Goal: Task Accomplishment & Management: Manage account settings

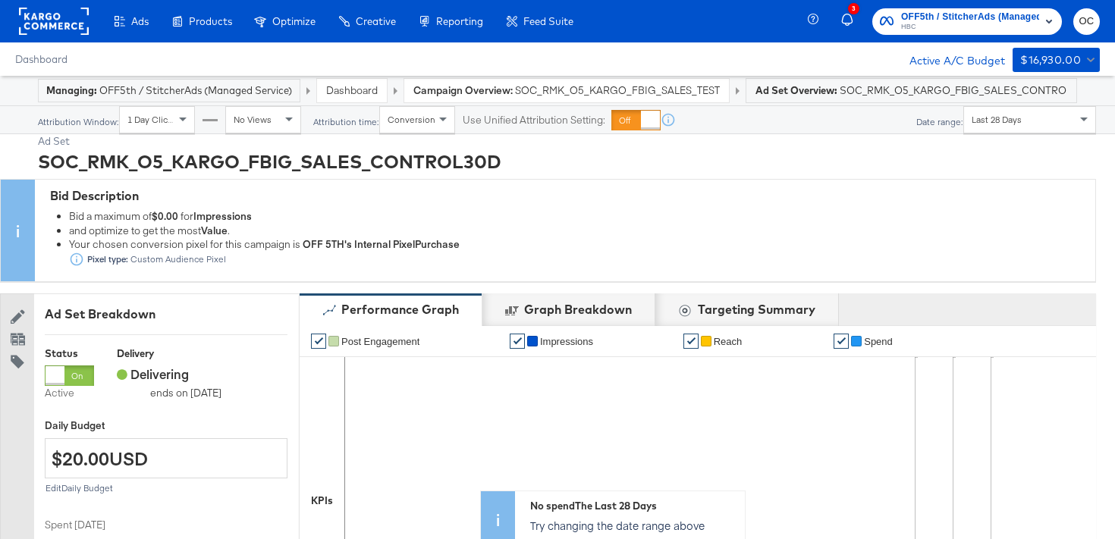
click at [355, 92] on link "Dashboard" at bounding box center [352, 90] width 52 height 14
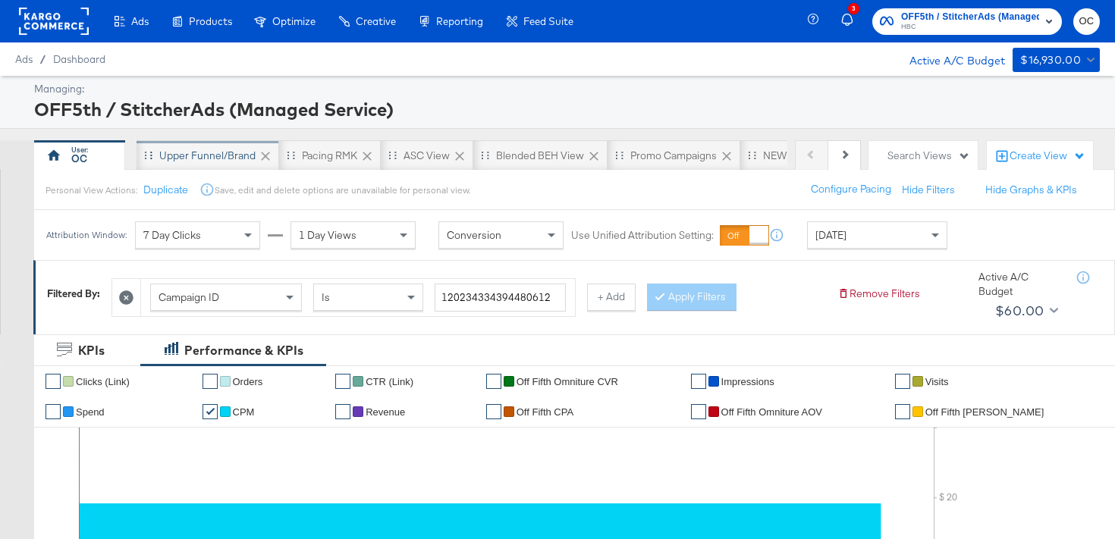
click at [221, 162] on div "Upper Funnel/Brand" at bounding box center [207, 156] width 96 height 14
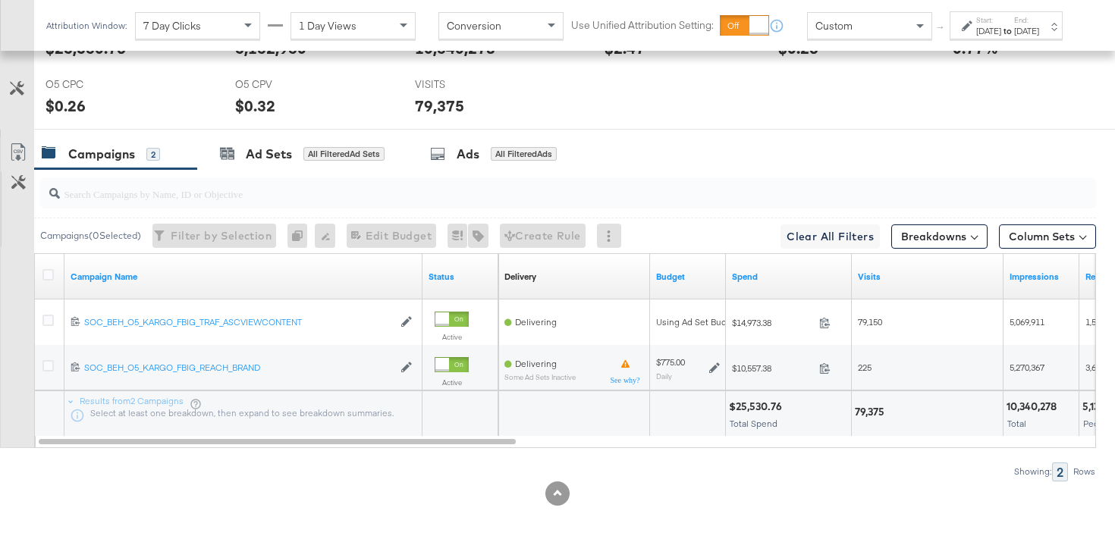
scroll to position [737, 0]
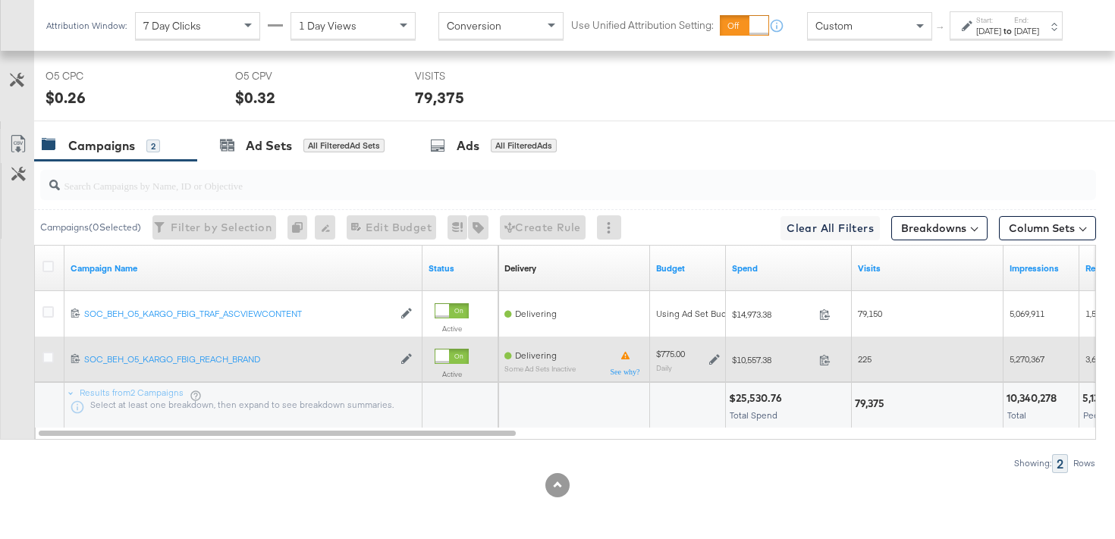
click at [712, 359] on icon at bounding box center [714, 360] width 11 height 11
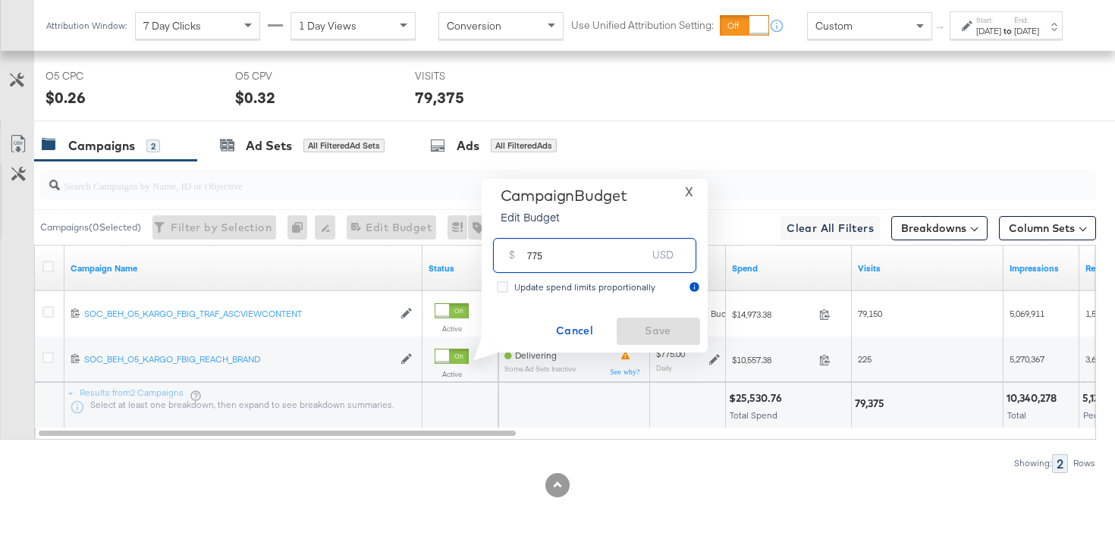
drag, startPoint x: 537, startPoint y: 259, endPoint x: 498, endPoint y: 255, distance: 39.7
click at [498, 255] on div "$ 775 USD" at bounding box center [594, 255] width 203 height 34
type input "825"
click at [635, 328] on span "Save" at bounding box center [658, 331] width 71 height 19
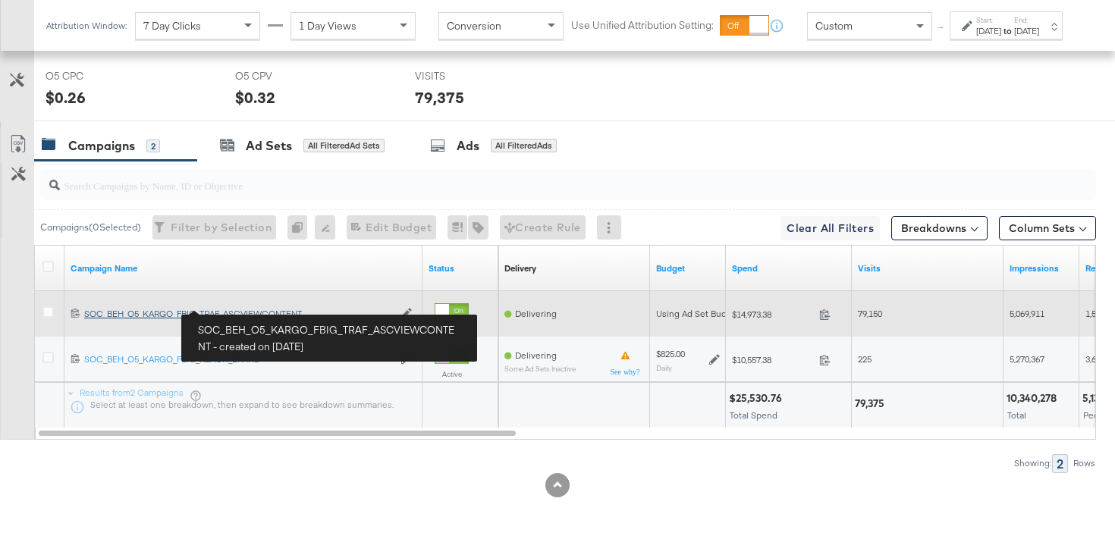
click at [274, 317] on div "SOC_BEH_O5_KARGO_FBIG_TRAF_ASCVIEWCONTENT SOC_BEH_O5_KARGO_FBIG_TRAF_ASCVIEWCON…" at bounding box center [238, 314] width 309 height 12
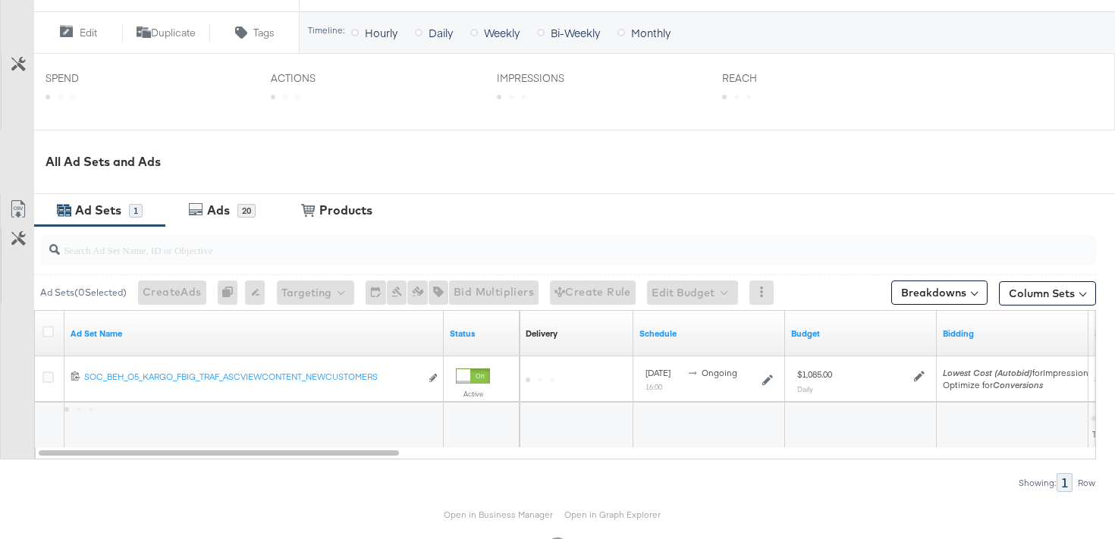
scroll to position [586, 0]
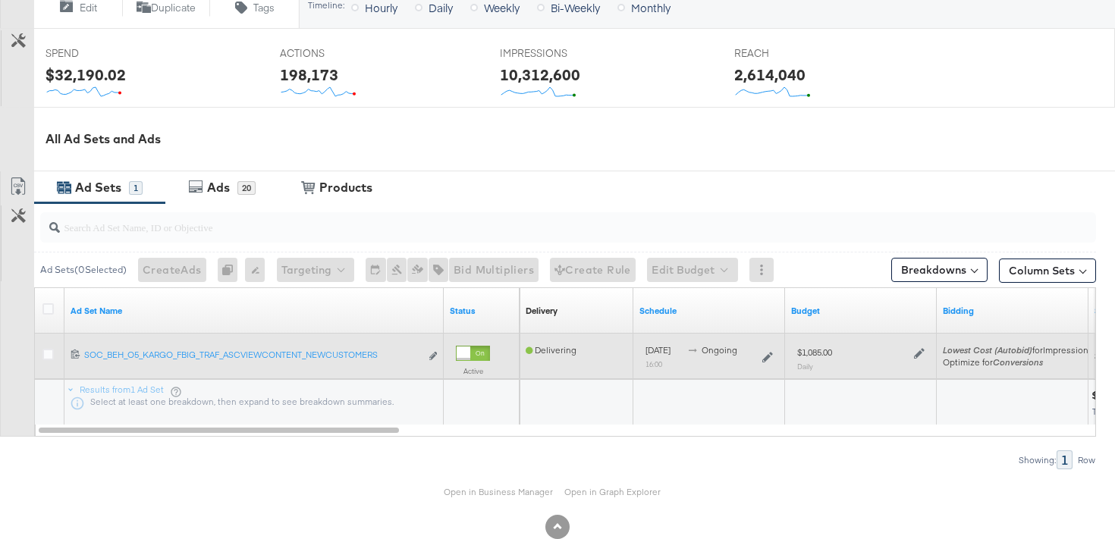
click at [920, 348] on icon at bounding box center [919, 353] width 11 height 11
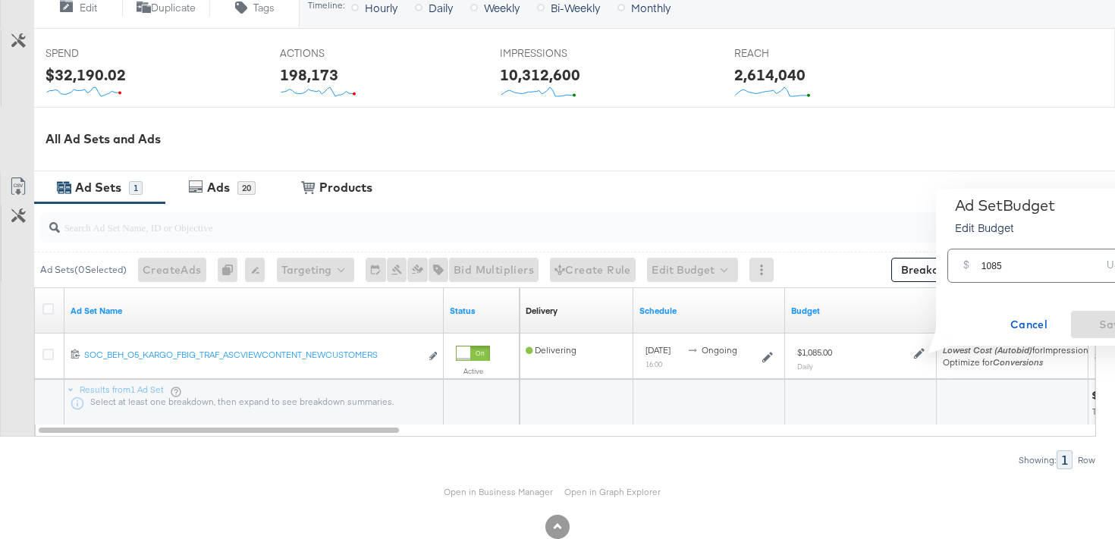
click at [996, 267] on input "1085" at bounding box center [1042, 260] width 120 height 33
type input "1155"
click at [1108, 319] on span "Save" at bounding box center [1112, 325] width 71 height 19
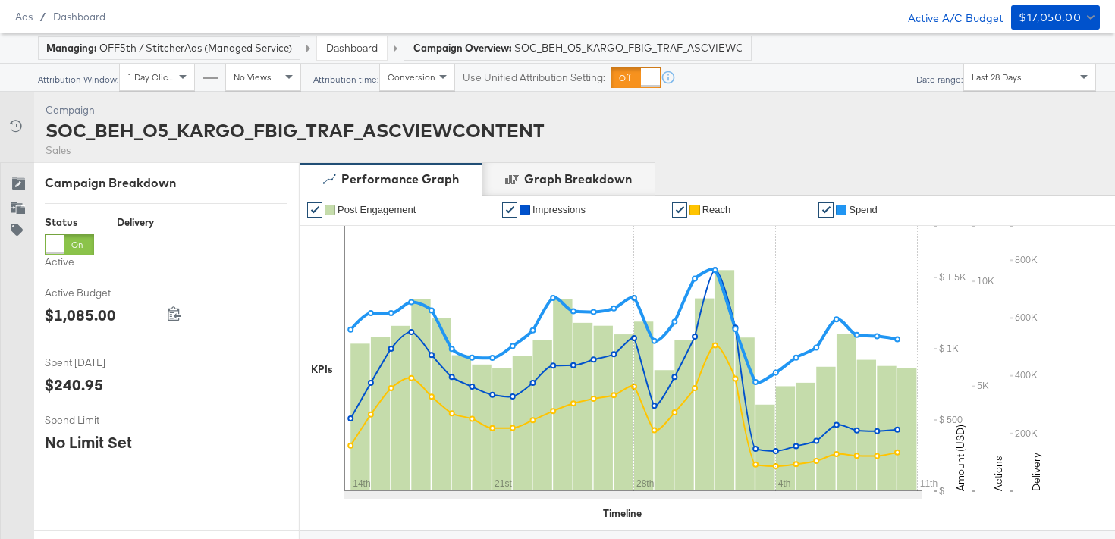
scroll to position [0, 0]
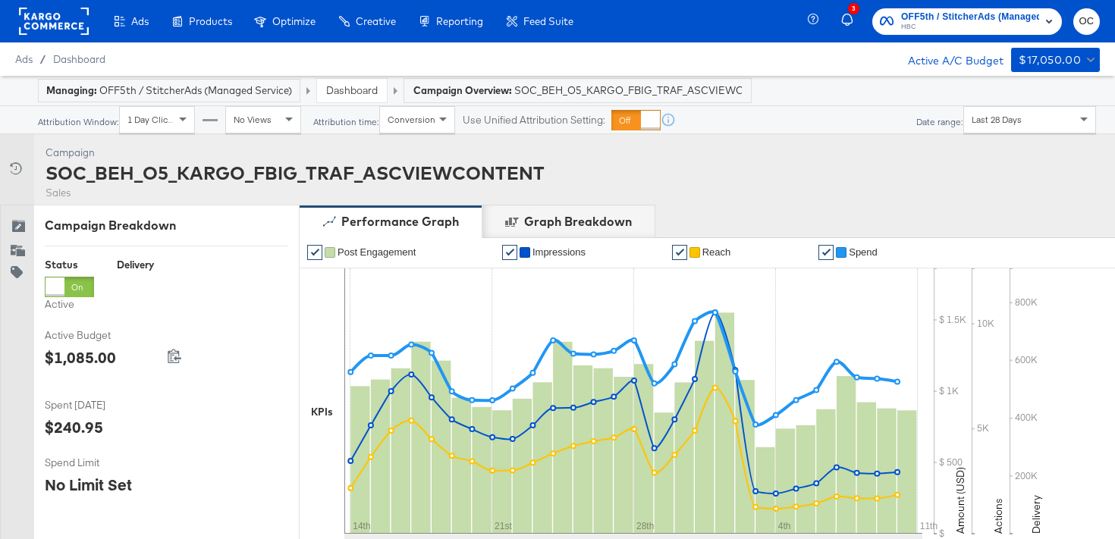
click at [360, 86] on link "Dashboard" at bounding box center [352, 90] width 52 height 14
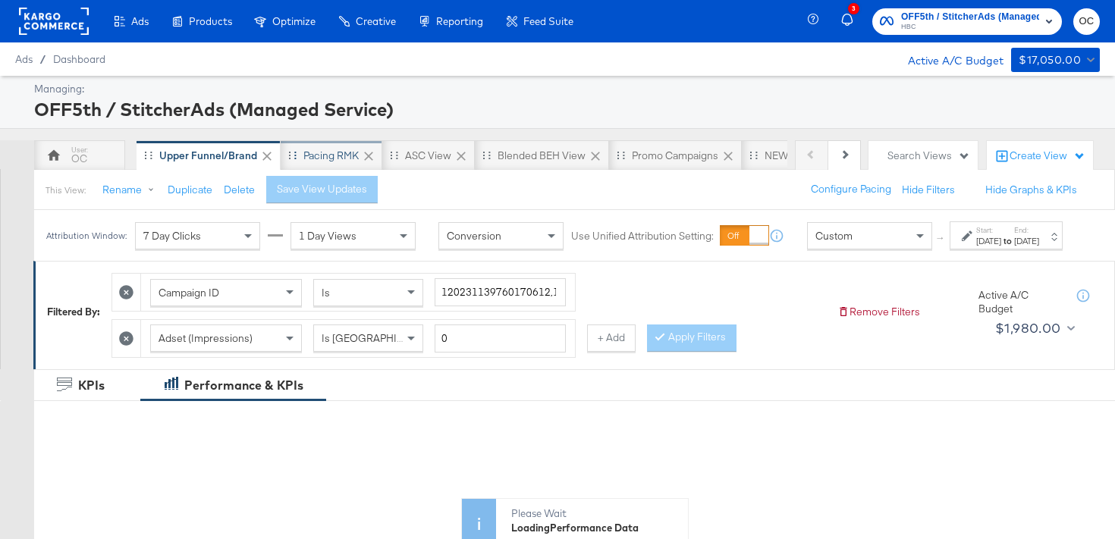
click at [335, 163] on div "Pacing RMK" at bounding box center [332, 155] width 102 height 30
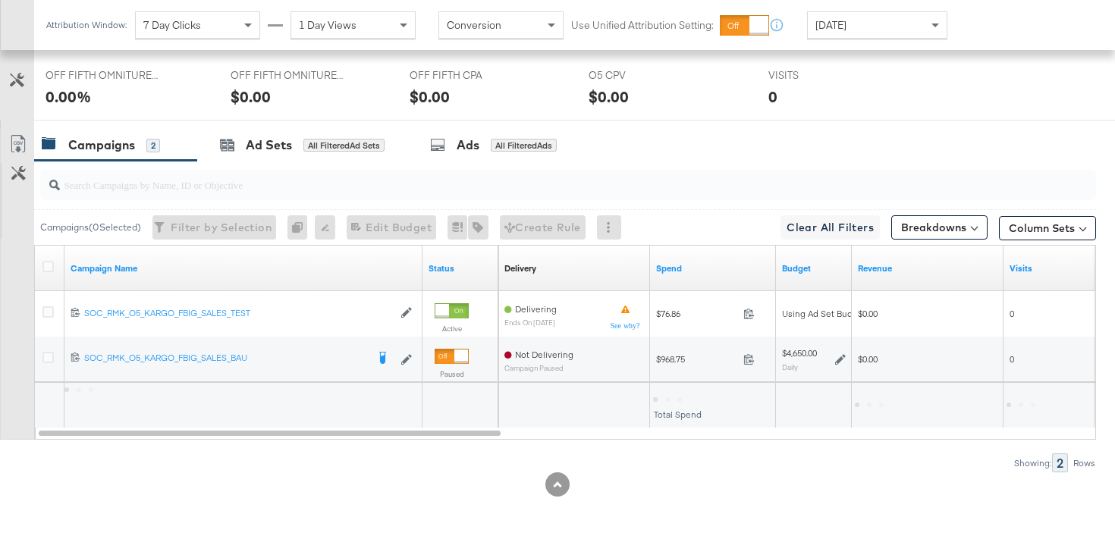
scroll to position [723, 0]
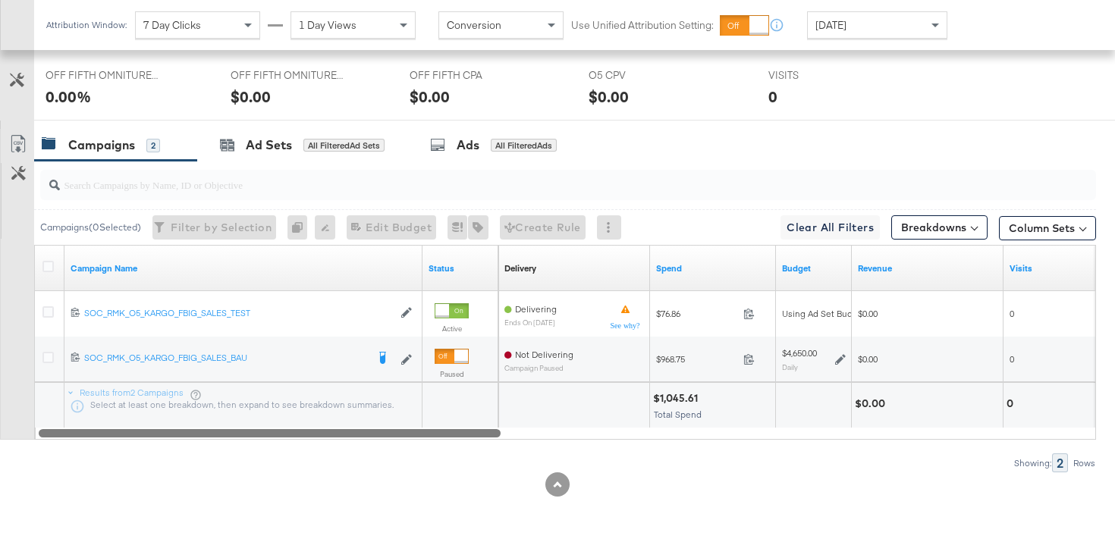
drag, startPoint x: 226, startPoint y: 434, endPoint x: 194, endPoint y: 435, distance: 31.9
click at [194, 435] on div at bounding box center [270, 432] width 462 height 13
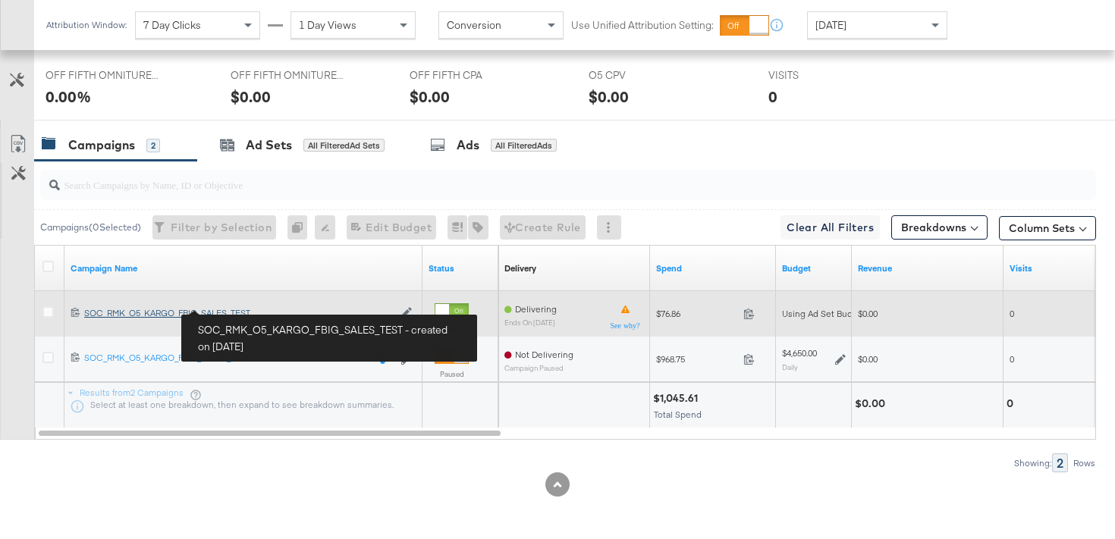
click at [245, 316] on div "SOC_RMK_O5_KARGO_FBIG_SALES_TEST SOC_RMK_O5_KARGO_FBIG_SALES_TEST" at bounding box center [238, 313] width 309 height 12
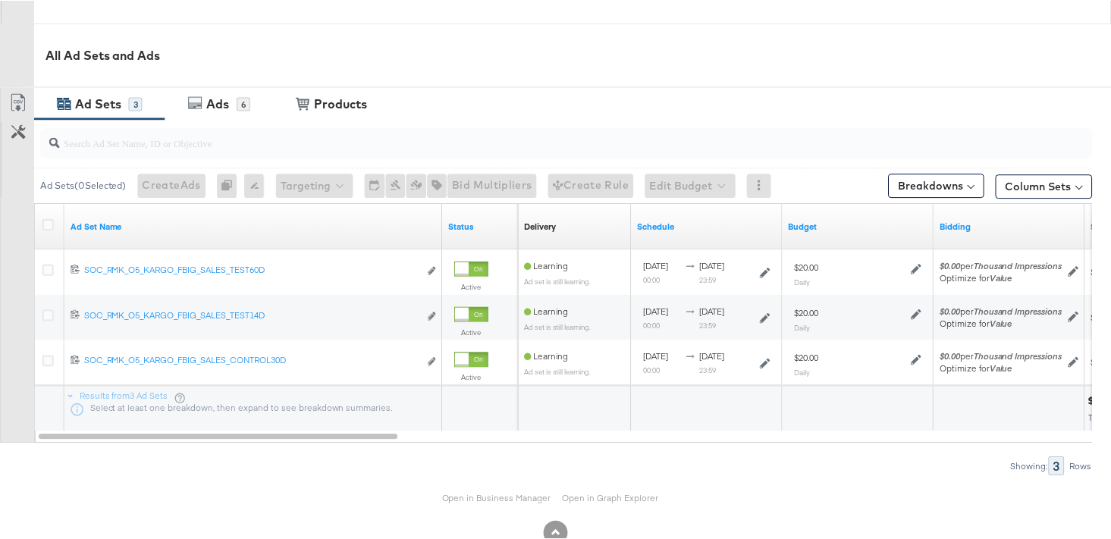
scroll to position [710, 0]
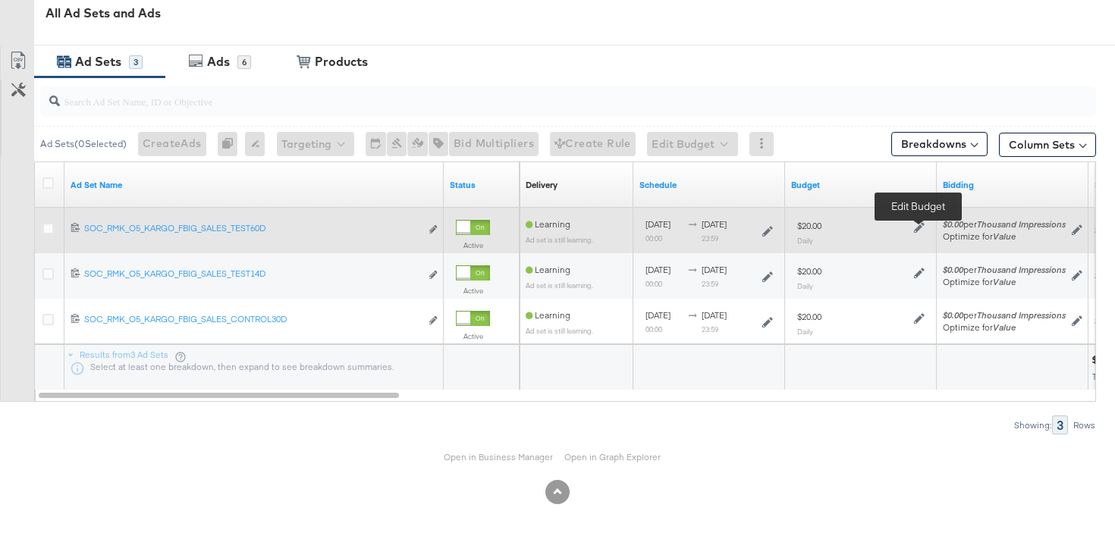
click at [921, 232] on icon at bounding box center [919, 227] width 11 height 11
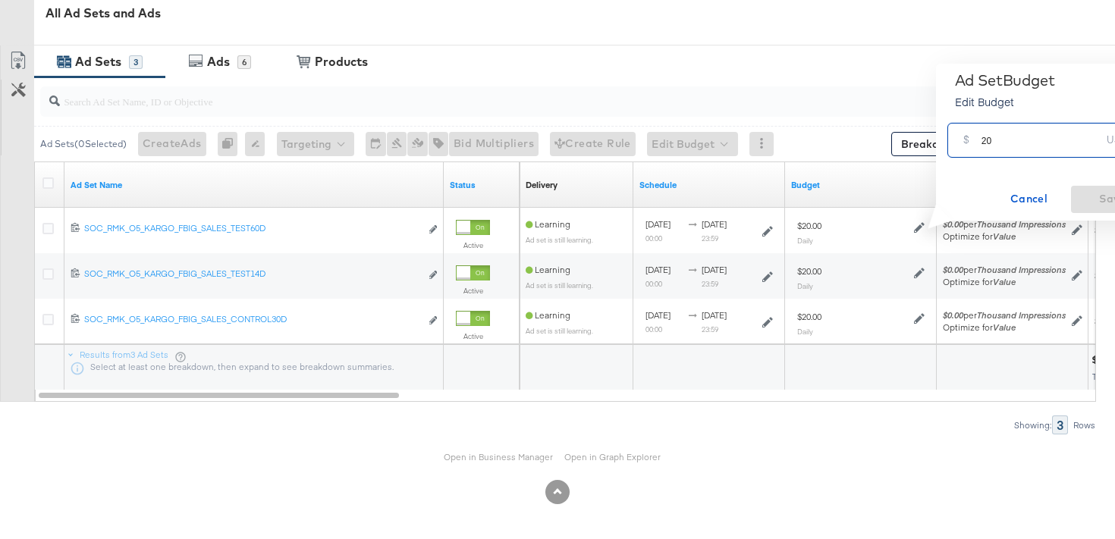
drag, startPoint x: 985, startPoint y: 137, endPoint x: 975, endPoint y: 136, distance: 10.7
click at [975, 137] on div "$ 20 USD" at bounding box center [1048, 140] width 203 height 34
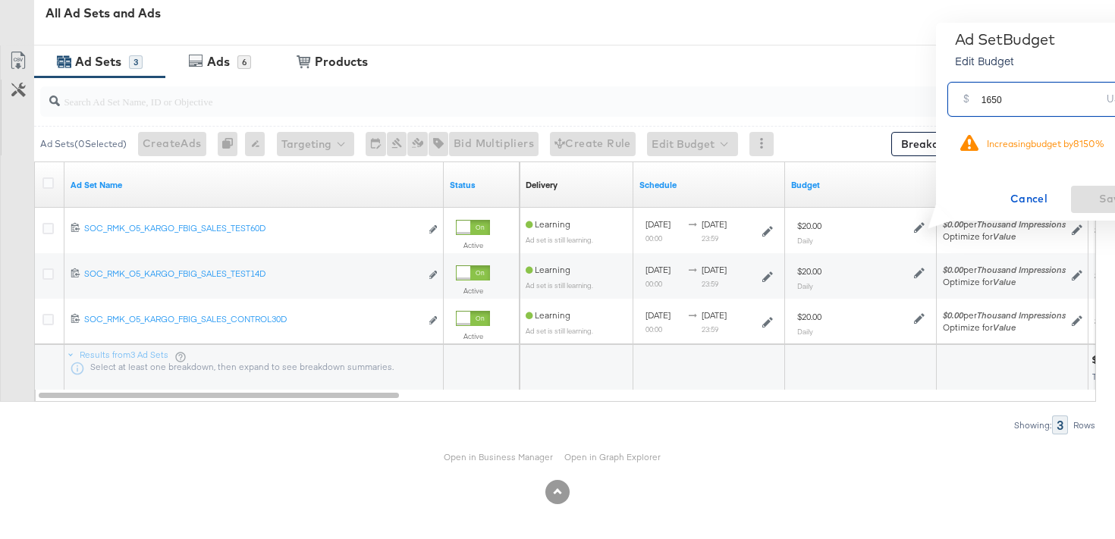
type input "1650"
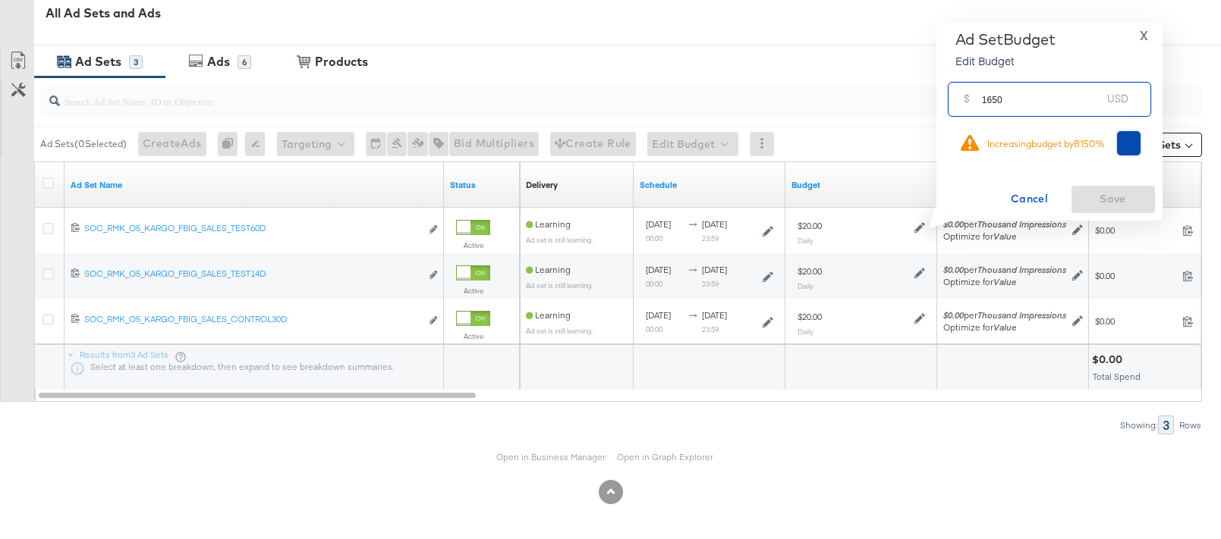
click at [1114, 142] on span "Ok" at bounding box center [1129, 143] width 12 height 11
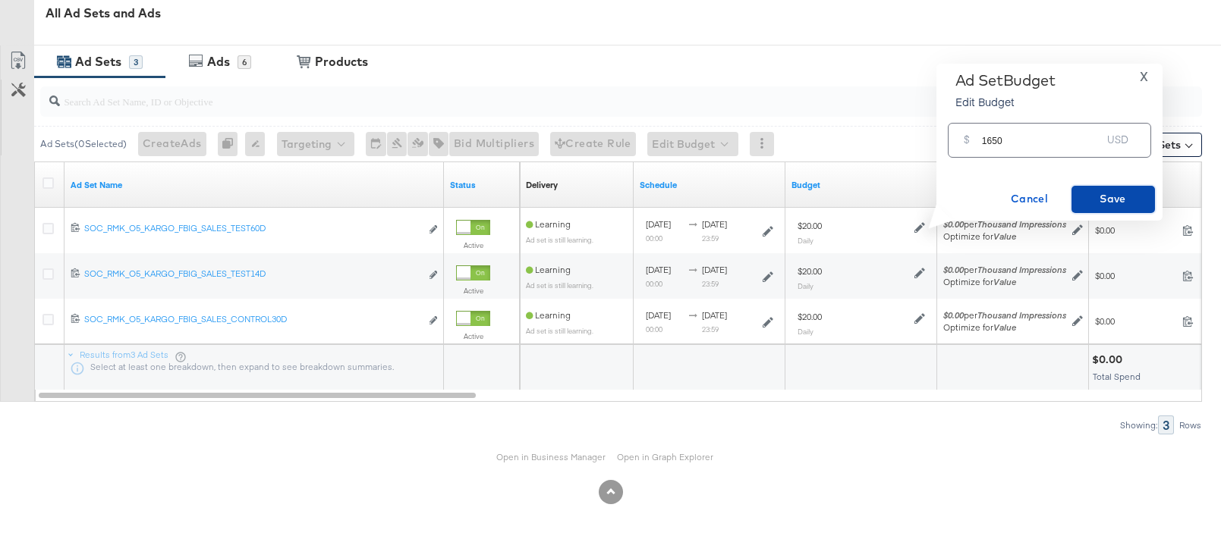
click at [1111, 186] on button "Save" at bounding box center [1112, 199] width 83 height 27
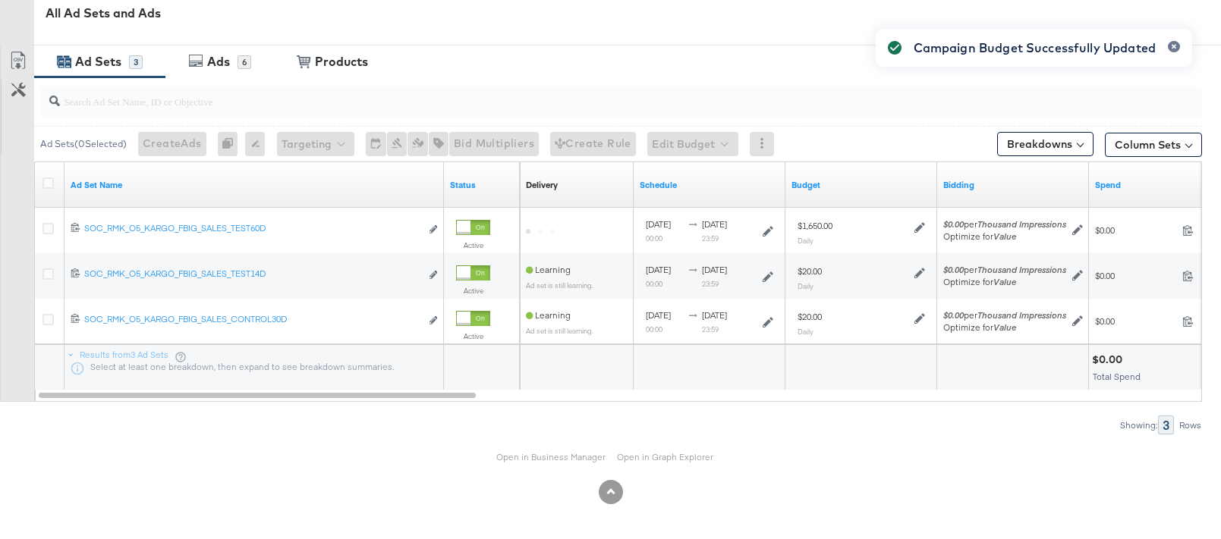
click at [916, 272] on div "Campaign Budget Successfully Updated" at bounding box center [1033, 242] width 347 height 457
click at [921, 273] on div "Campaign Budget Successfully Updated" at bounding box center [1033, 242] width 347 height 457
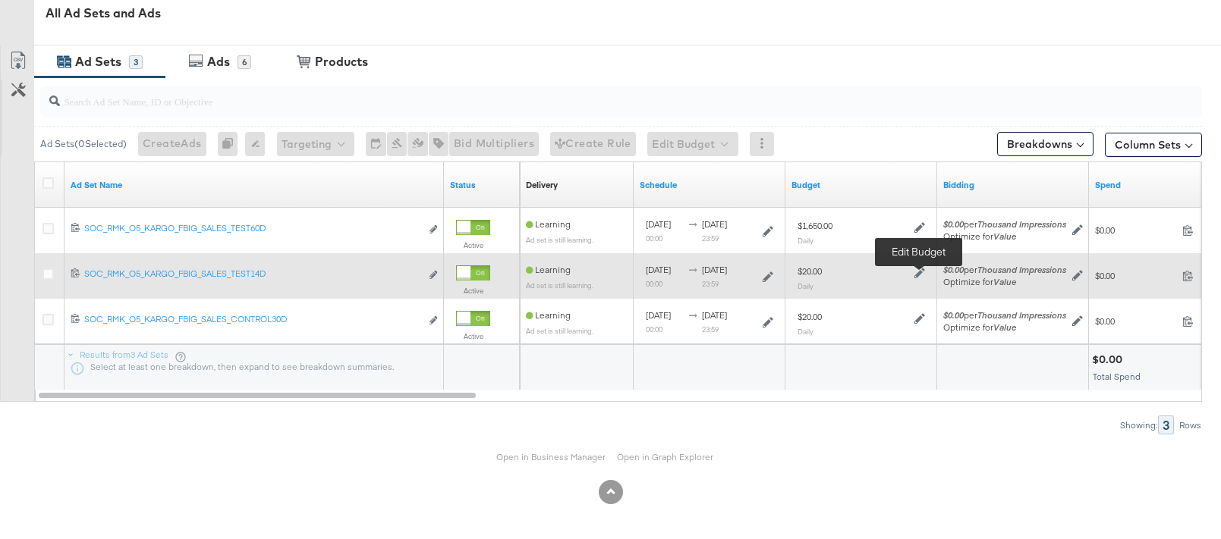
click at [920, 275] on icon at bounding box center [919, 273] width 11 height 11
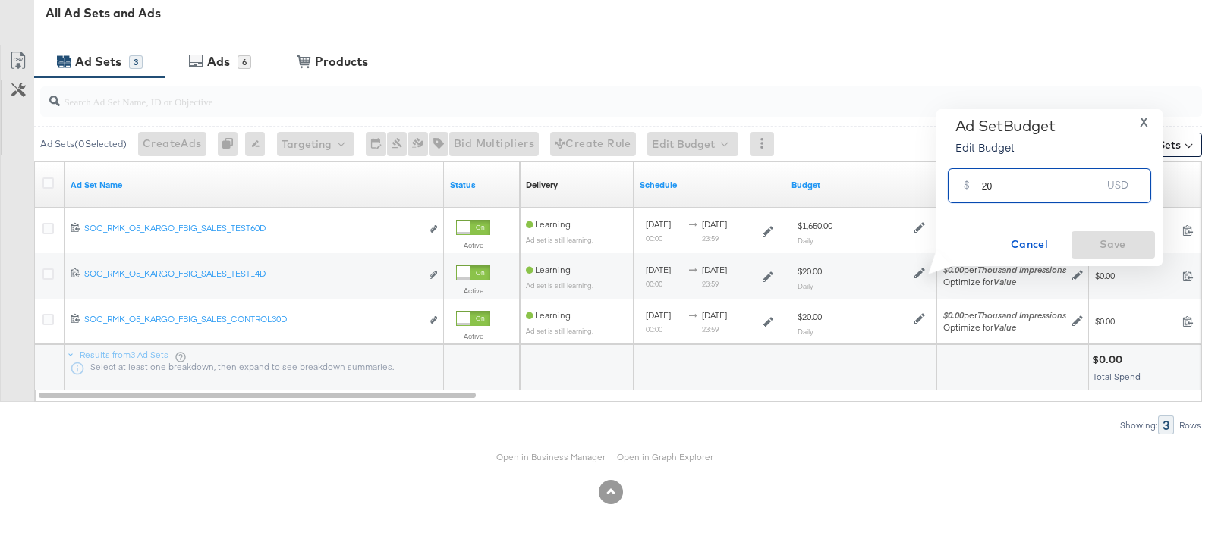
drag, startPoint x: 985, startPoint y: 185, endPoint x: 969, endPoint y: 185, distance: 15.9
click at [970, 185] on div "$ 20 USD" at bounding box center [1048, 185] width 203 height 34
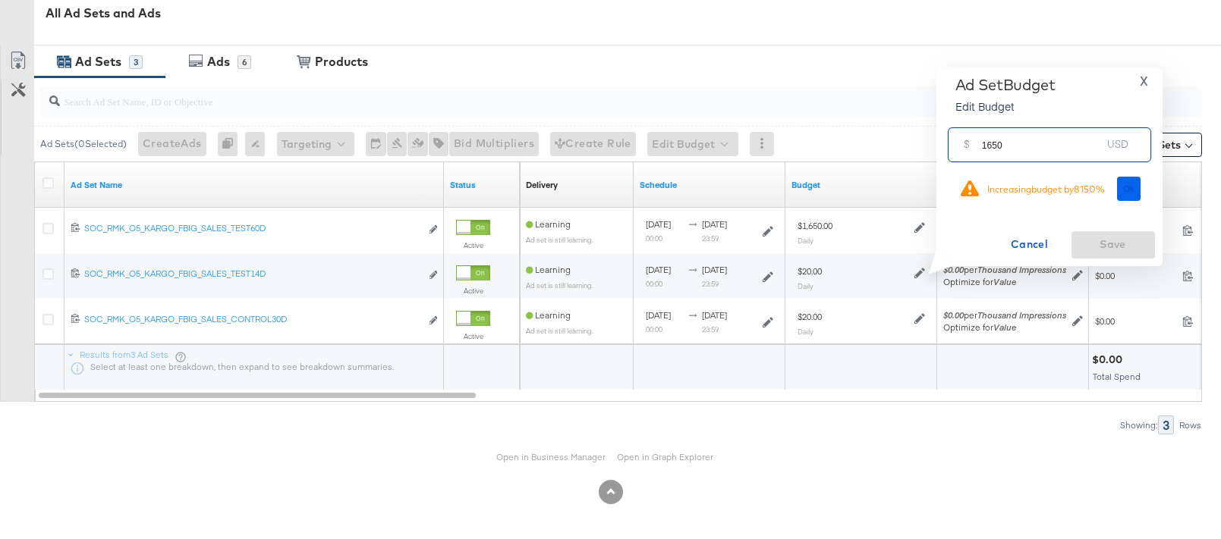
type input "1650"
click at [1114, 192] on button "Ok" at bounding box center [1129, 189] width 24 height 24
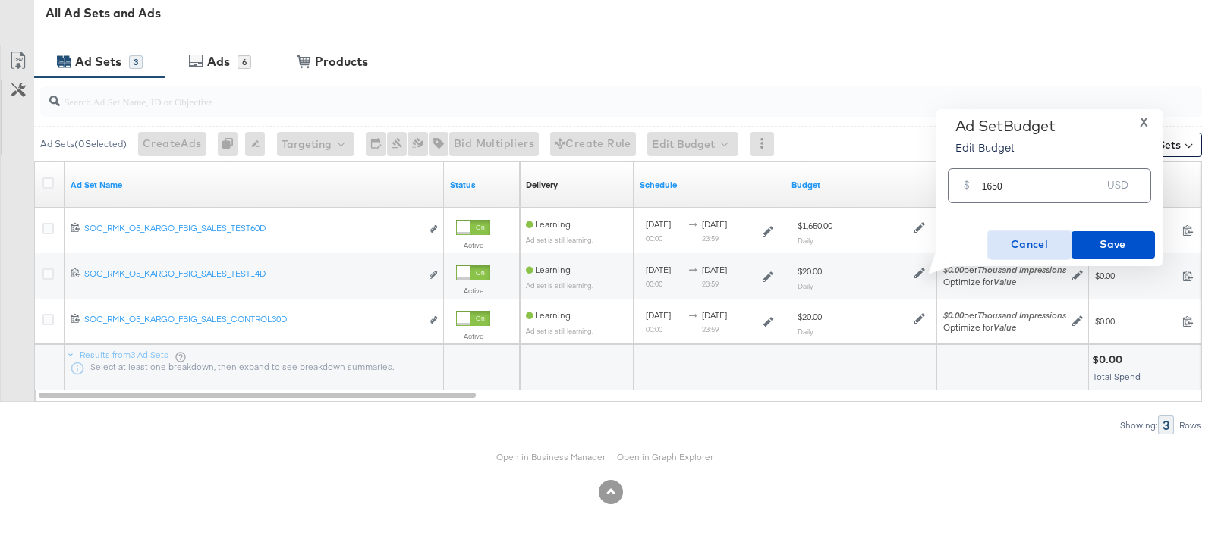
click at [1036, 245] on span "Cancel" at bounding box center [1029, 244] width 71 height 19
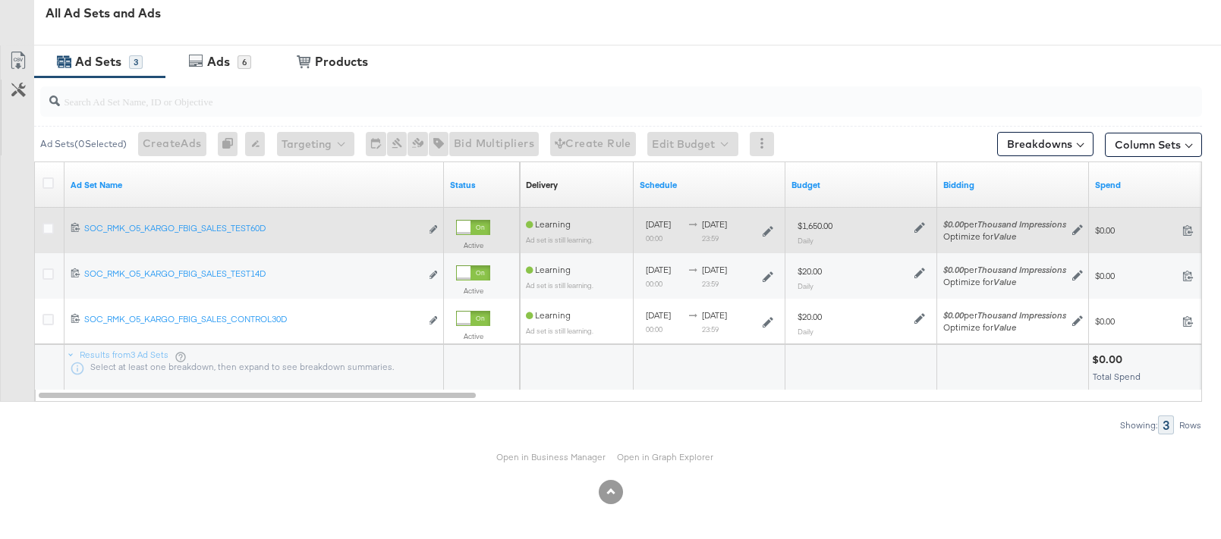
click at [918, 236] on div "$1,650.00 Daily" at bounding box center [860, 232] width 127 height 25
click at [918, 229] on icon at bounding box center [919, 227] width 11 height 11
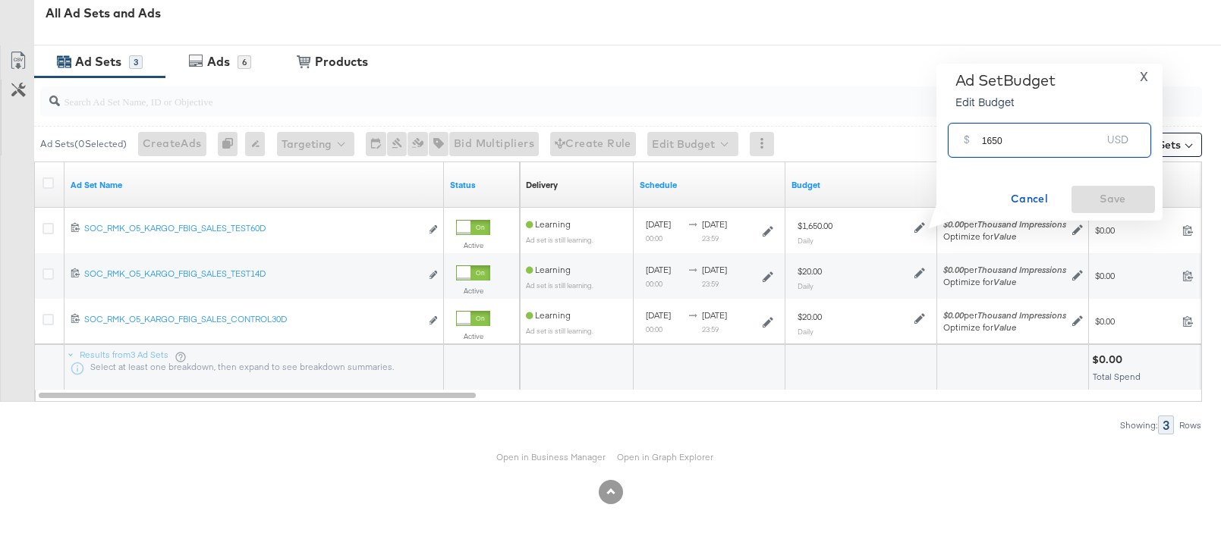
drag, startPoint x: 996, startPoint y: 145, endPoint x: 988, endPoint y: 143, distance: 8.5
click at [988, 143] on input "1650" at bounding box center [1042, 134] width 120 height 33
type input "1327"
click at [1114, 193] on span "Save" at bounding box center [1112, 199] width 71 height 19
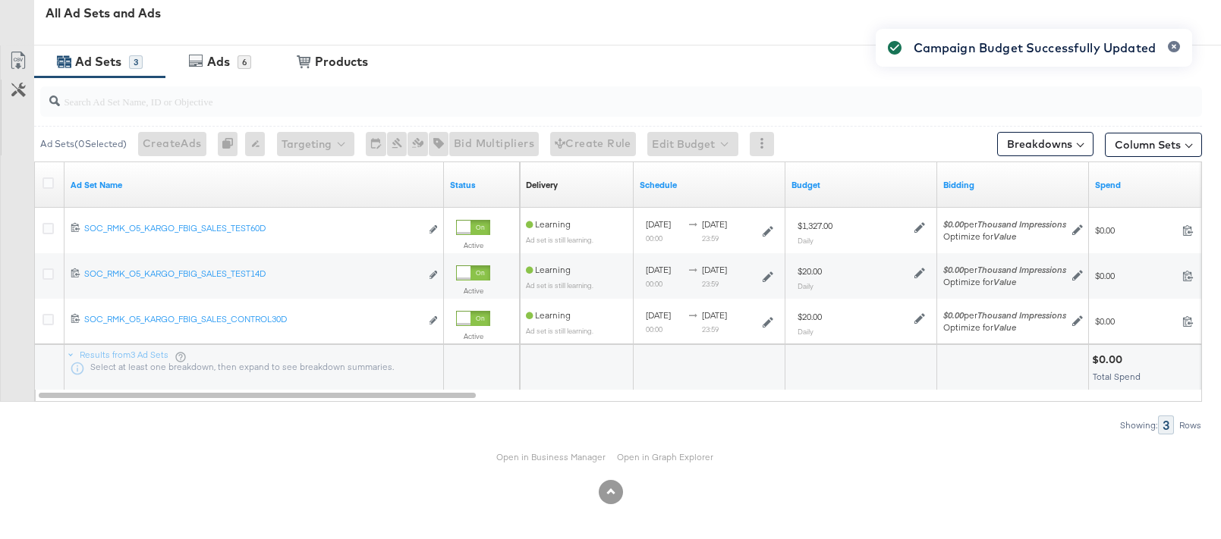
click at [919, 272] on div "Campaign Budget Successfully Updated" at bounding box center [1033, 242] width 347 height 457
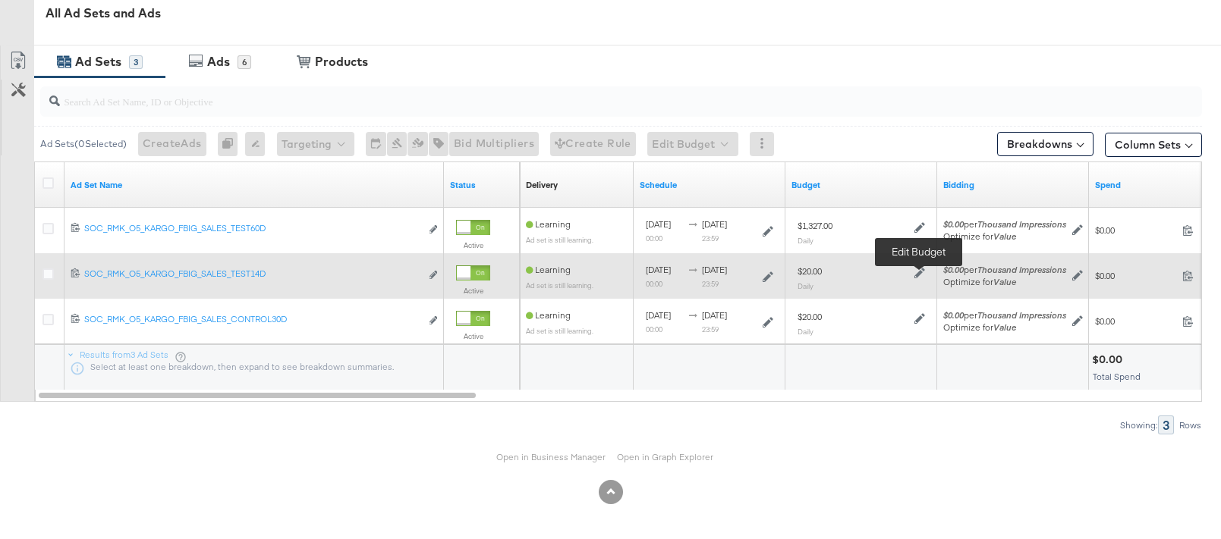
click at [918, 272] on icon at bounding box center [919, 273] width 11 height 11
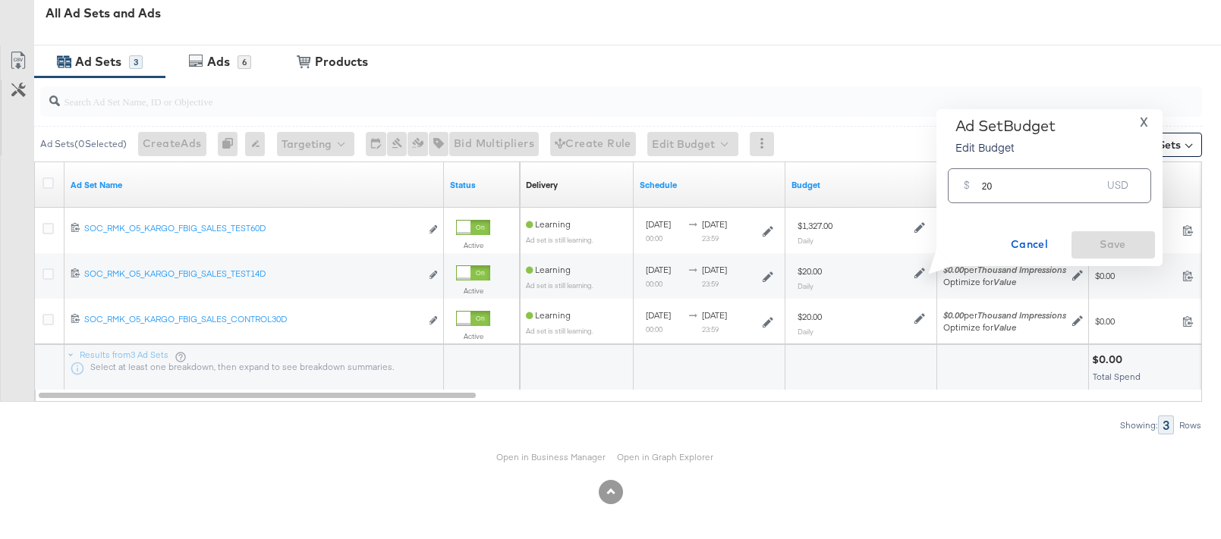
click at [979, 185] on div "$ 20 USD" at bounding box center [1048, 185] width 203 height 34
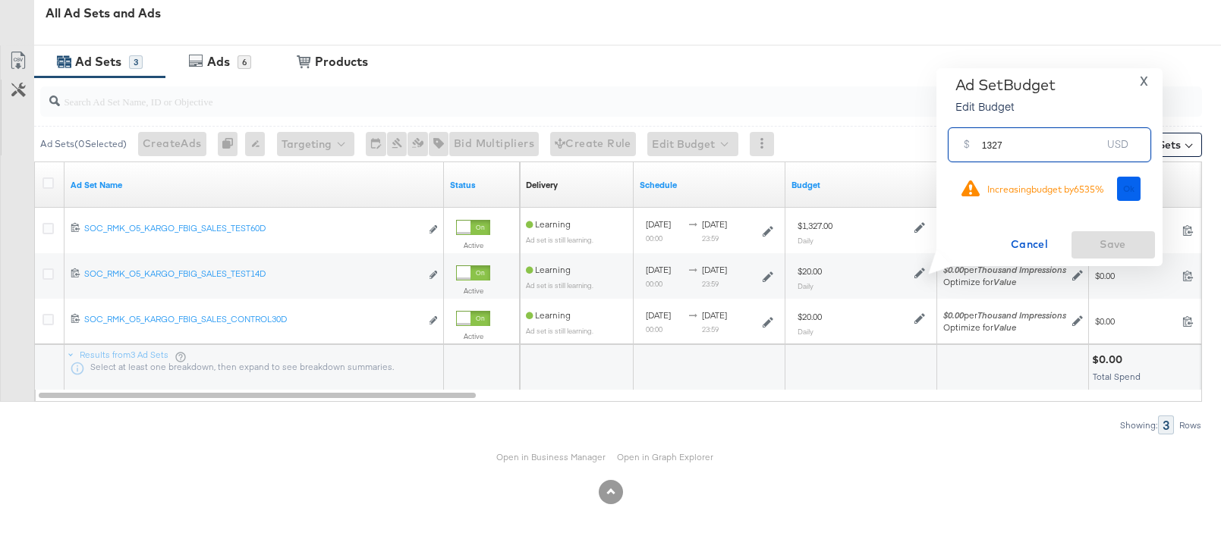
type input "1327"
click at [1114, 193] on span "Ok" at bounding box center [1129, 189] width 12 height 11
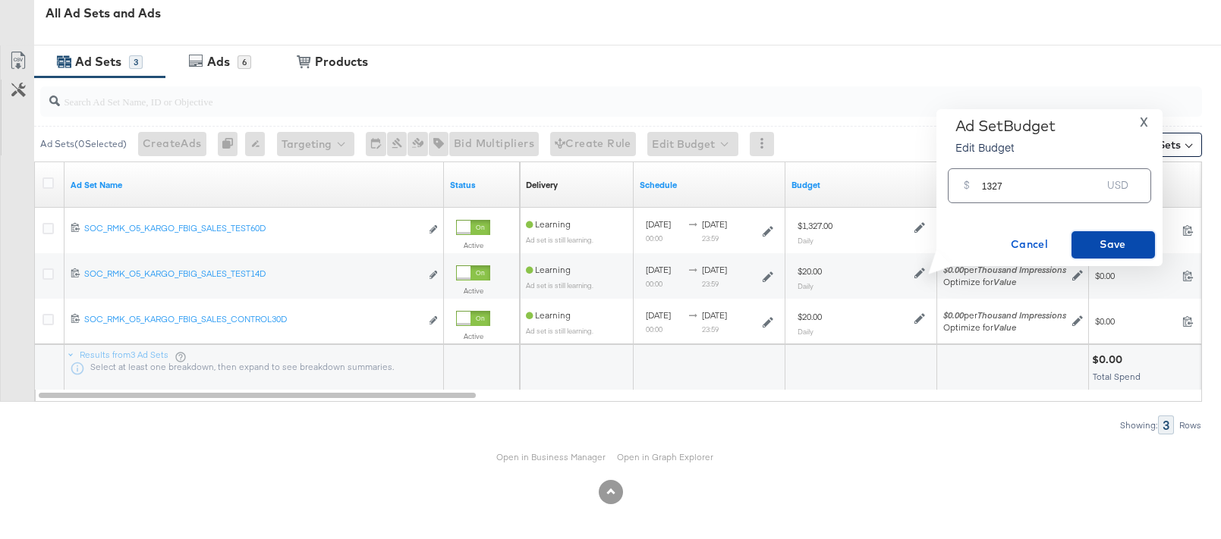
click at [1114, 243] on span "Save" at bounding box center [1112, 244] width 71 height 19
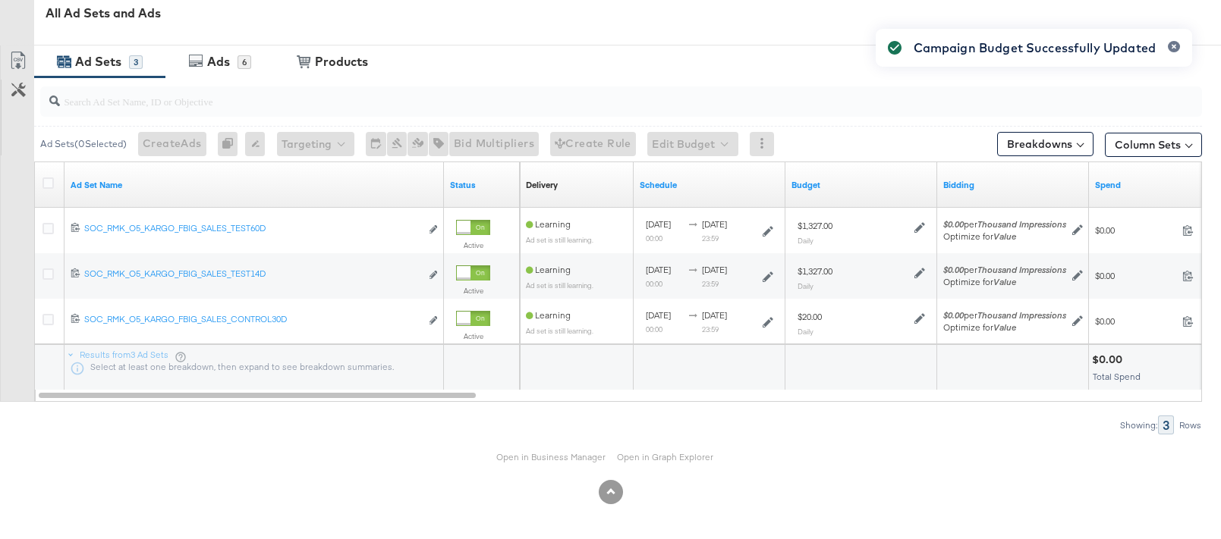
click at [916, 322] on div "Campaign Budget Successfully Updated" at bounding box center [1033, 242] width 347 height 457
click at [917, 318] on div "Campaign Budget Successfully Updated" at bounding box center [1033, 242] width 347 height 457
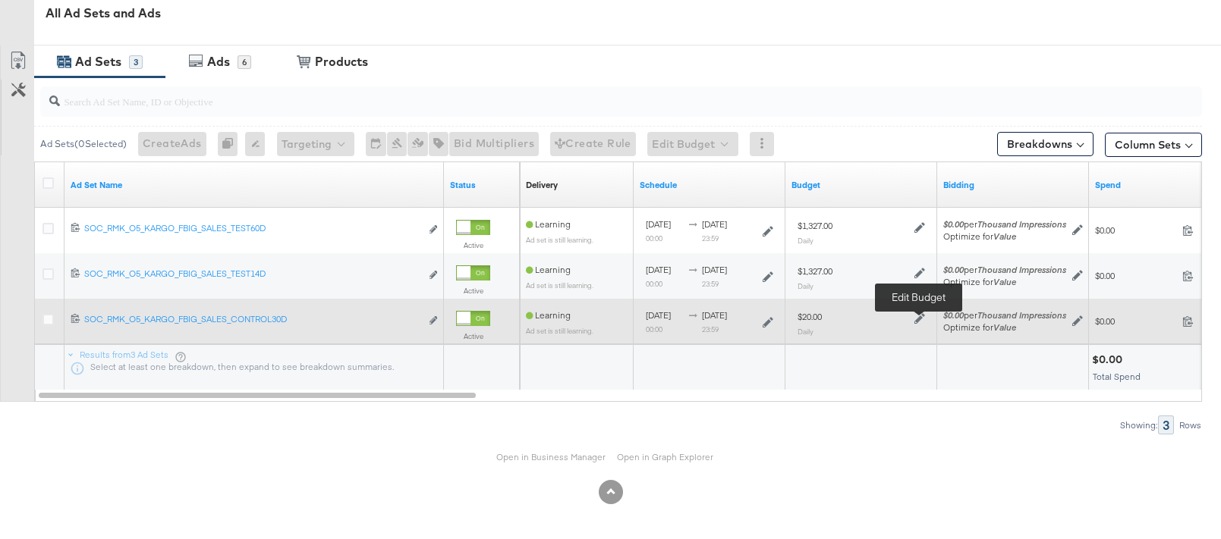
click at [920, 318] on icon at bounding box center [919, 318] width 11 height 11
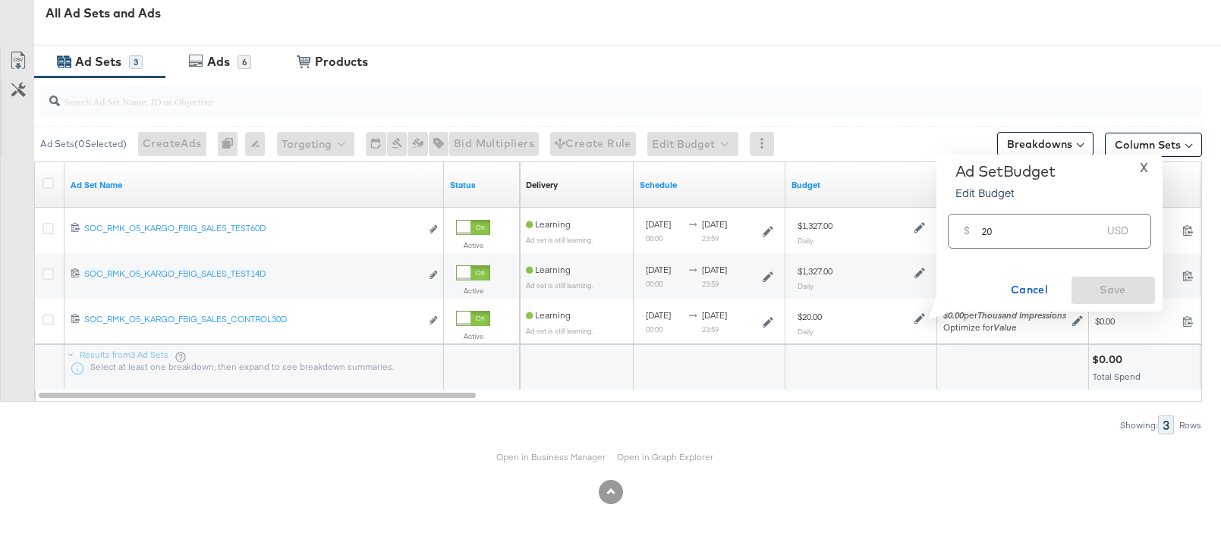
click at [984, 228] on input "20" at bounding box center [1042, 225] width 120 height 33
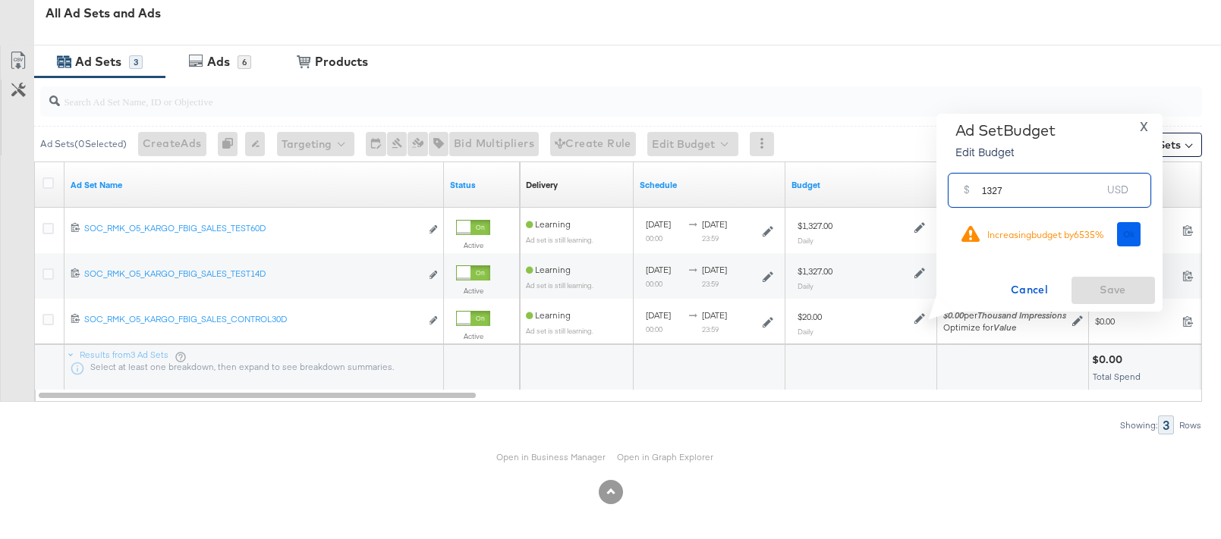
type input "1327"
click at [1114, 239] on span "Ok" at bounding box center [1129, 234] width 12 height 11
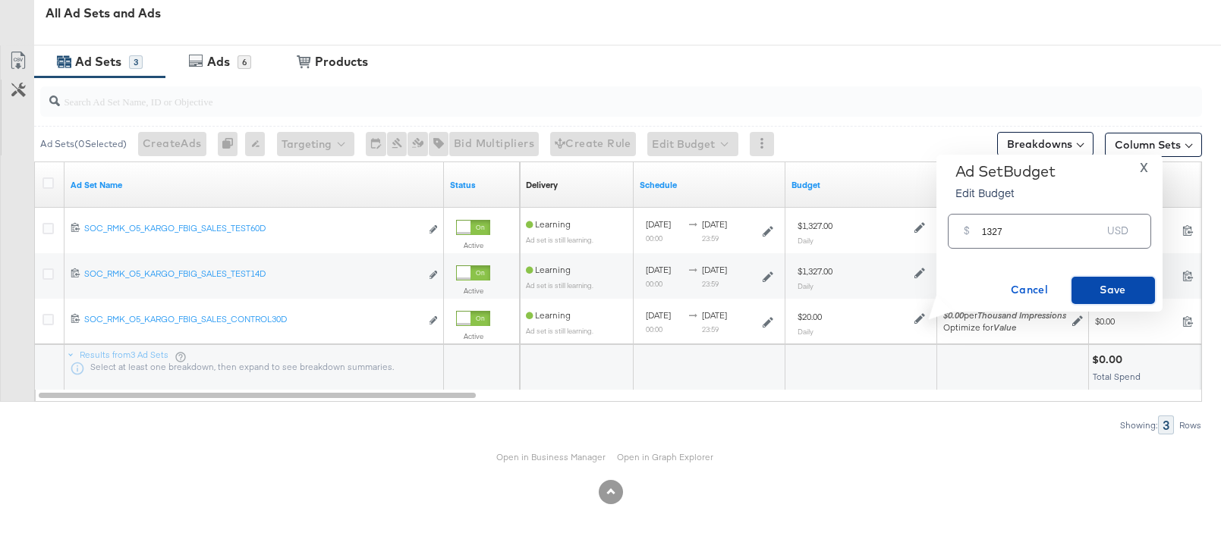
click at [1114, 281] on span "Save" at bounding box center [1112, 290] width 71 height 19
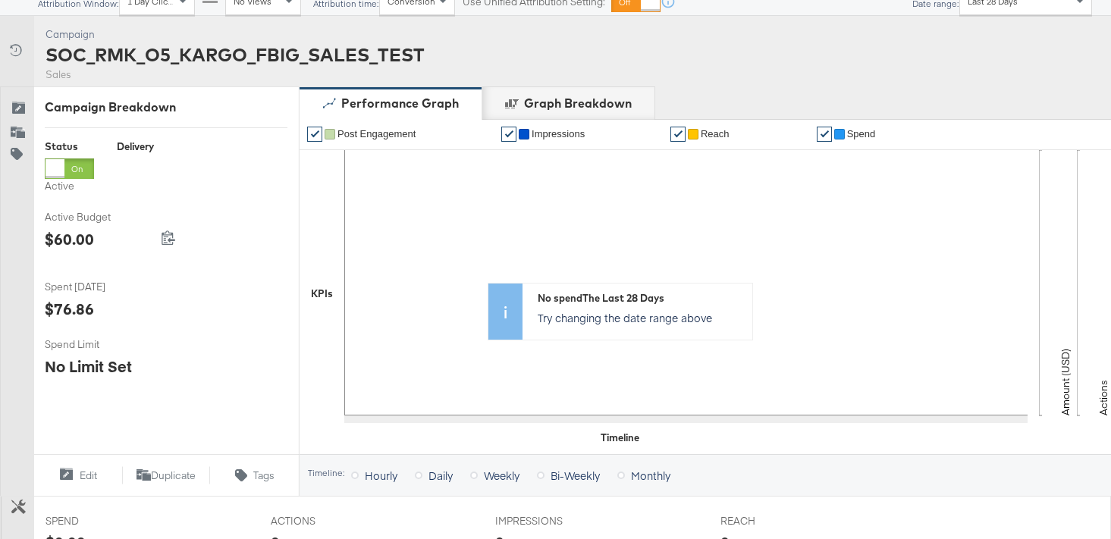
scroll to position [0, 0]
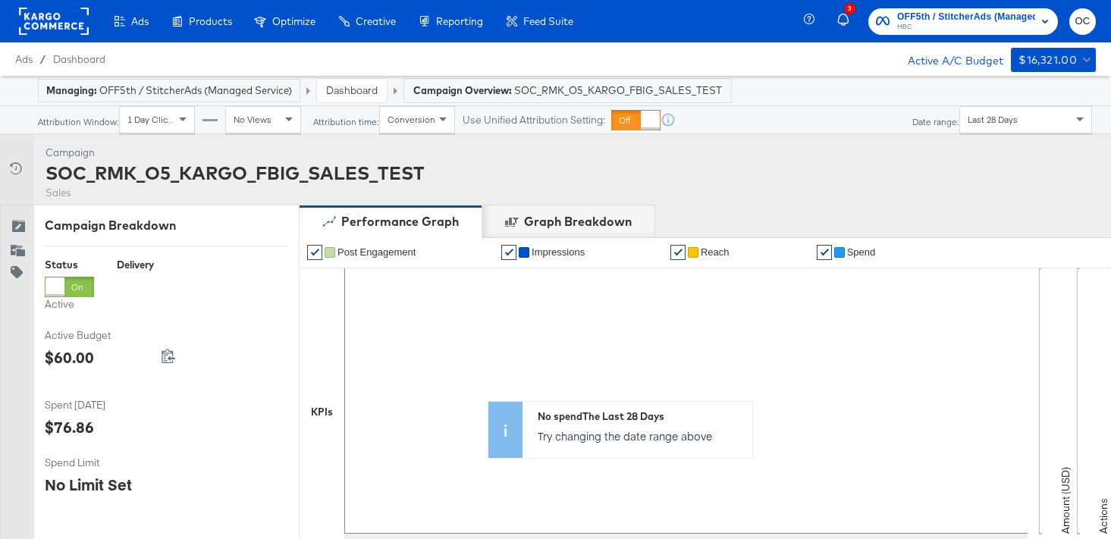
click at [342, 91] on link "Dashboard" at bounding box center [352, 90] width 52 height 14
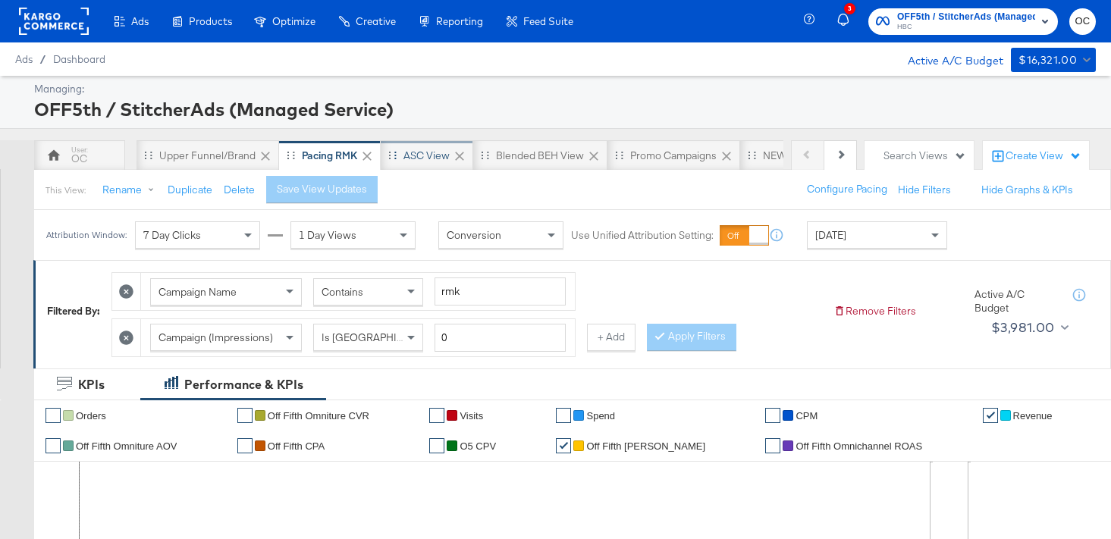
click at [416, 153] on div "ASC View" at bounding box center [427, 156] width 46 height 14
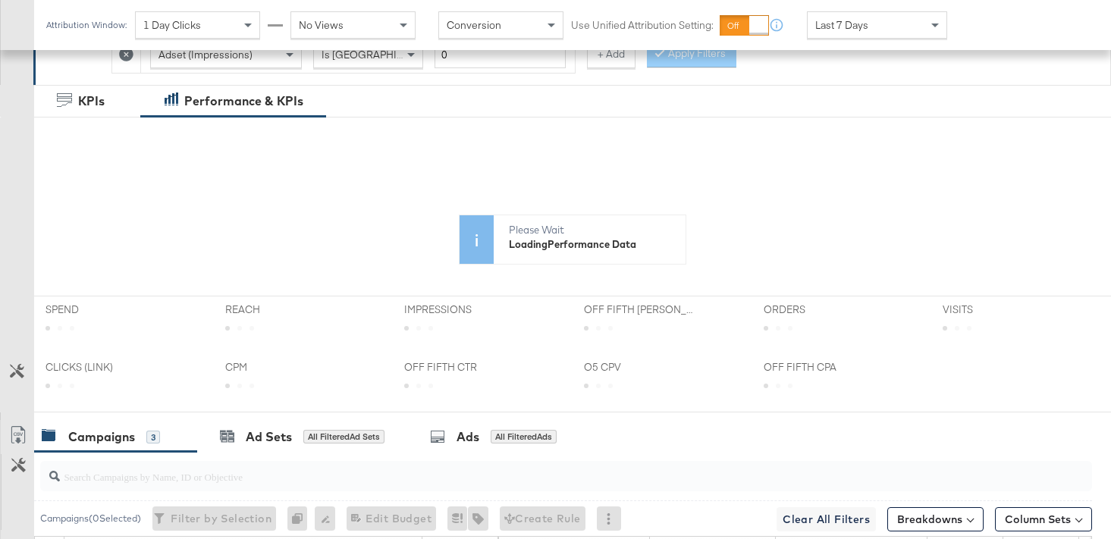
scroll to position [666, 0]
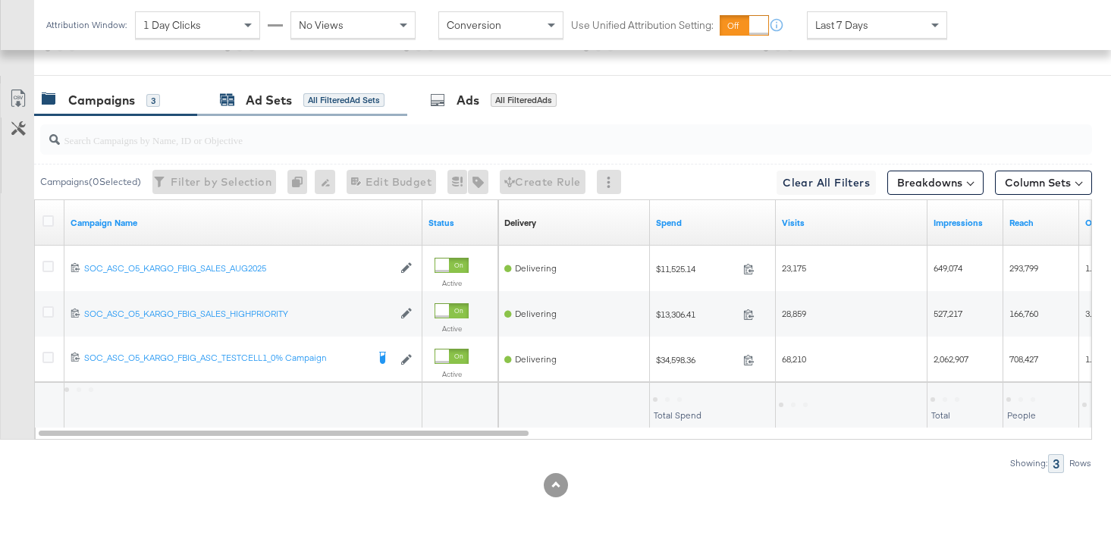
click at [347, 106] on div "Ad Sets All Filtered Ad Sets" at bounding box center [302, 100] width 165 height 17
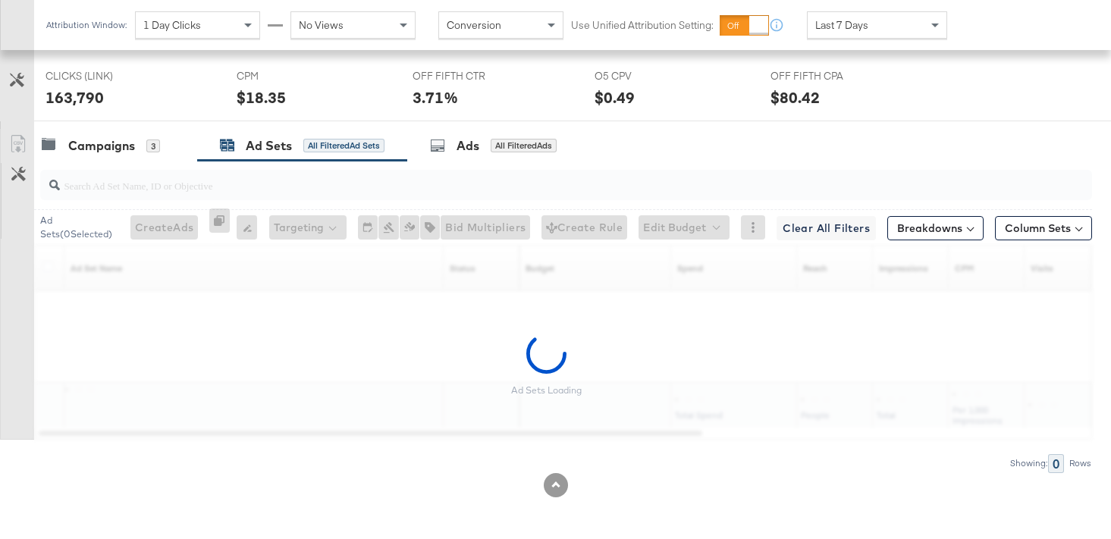
scroll to position [814, 0]
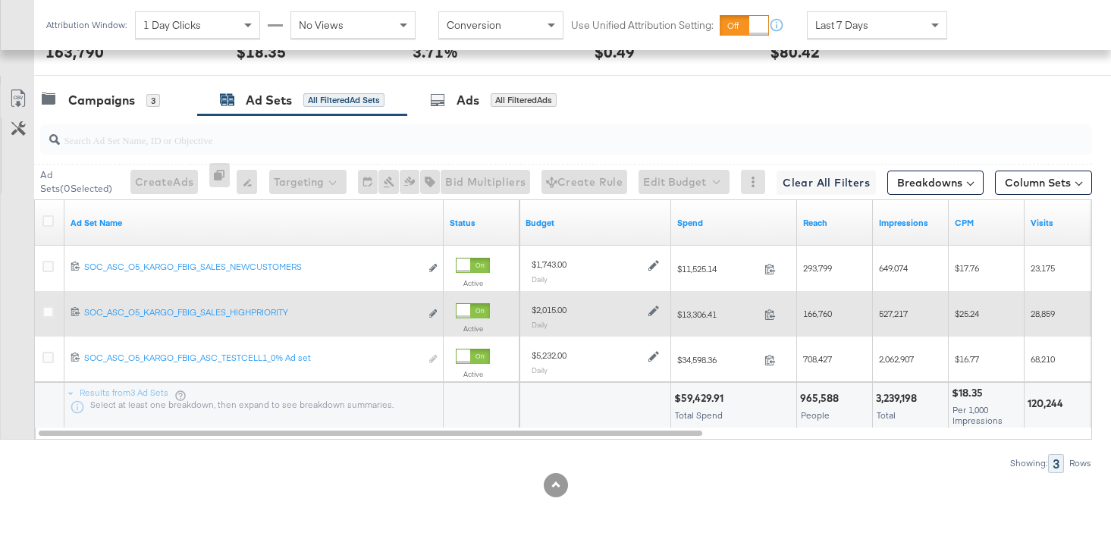
click at [650, 315] on icon at bounding box center [654, 311] width 11 height 11
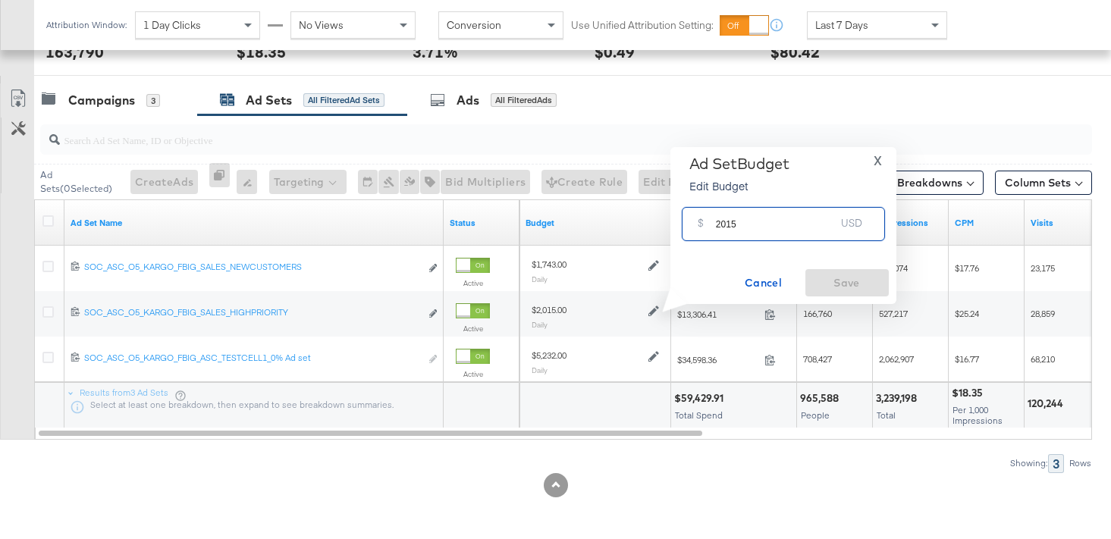
click at [725, 225] on input "2015" at bounding box center [776, 218] width 120 height 33
click at [725, 224] on input "2015" at bounding box center [776, 218] width 120 height 33
type input "2145"
click at [829, 272] on button "Save" at bounding box center [847, 282] width 83 height 27
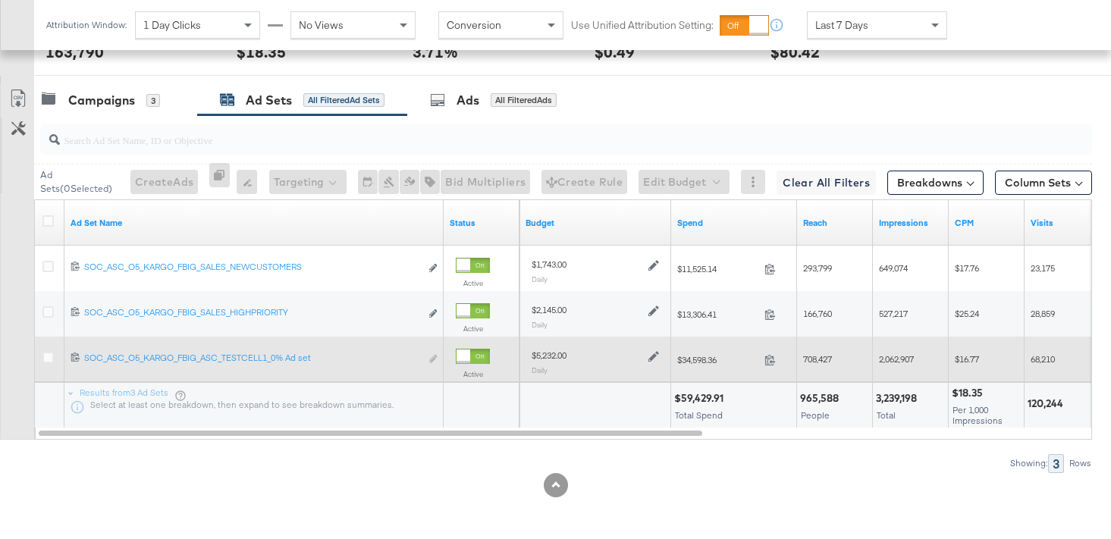
click at [654, 359] on icon at bounding box center [654, 356] width 11 height 11
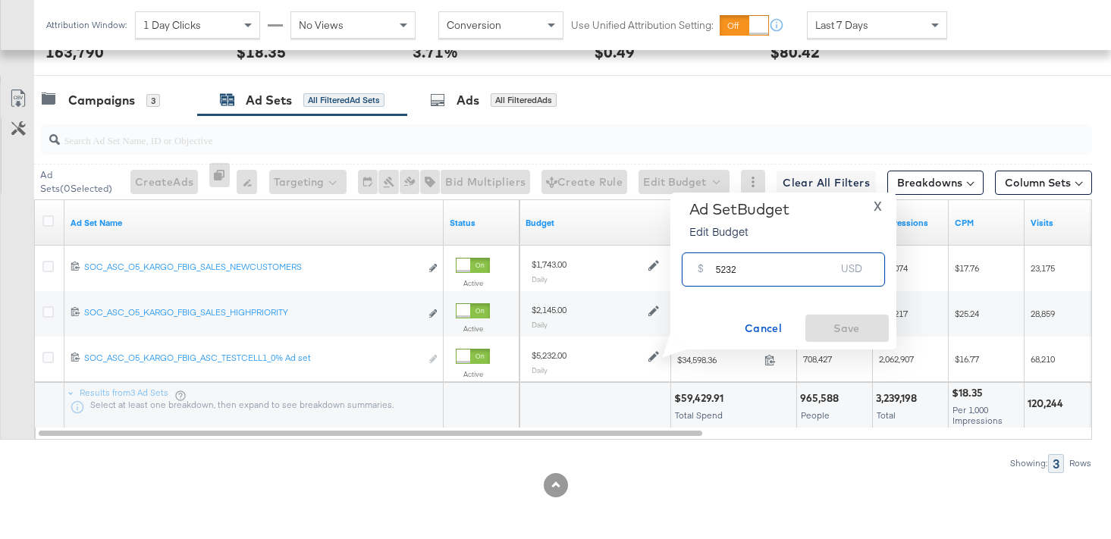
drag, startPoint x: 731, startPoint y: 269, endPoint x: 722, endPoint y: 269, distance: 8.3
click at [722, 269] on input "5232" at bounding box center [776, 263] width 120 height 33
type input "5569"
click at [844, 328] on span "Save" at bounding box center [847, 328] width 71 height 19
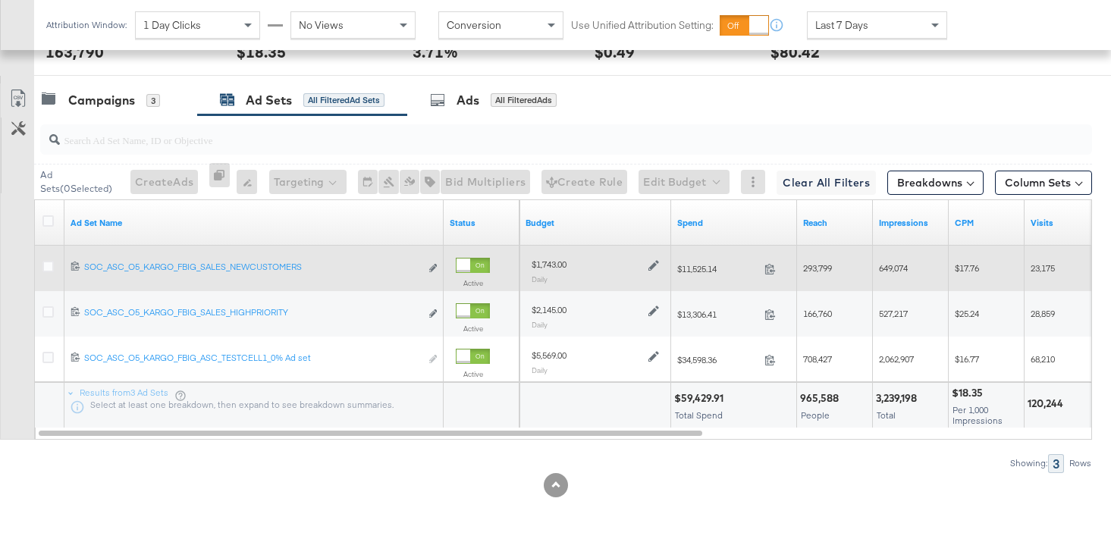
click at [652, 264] on icon at bounding box center [654, 265] width 11 height 11
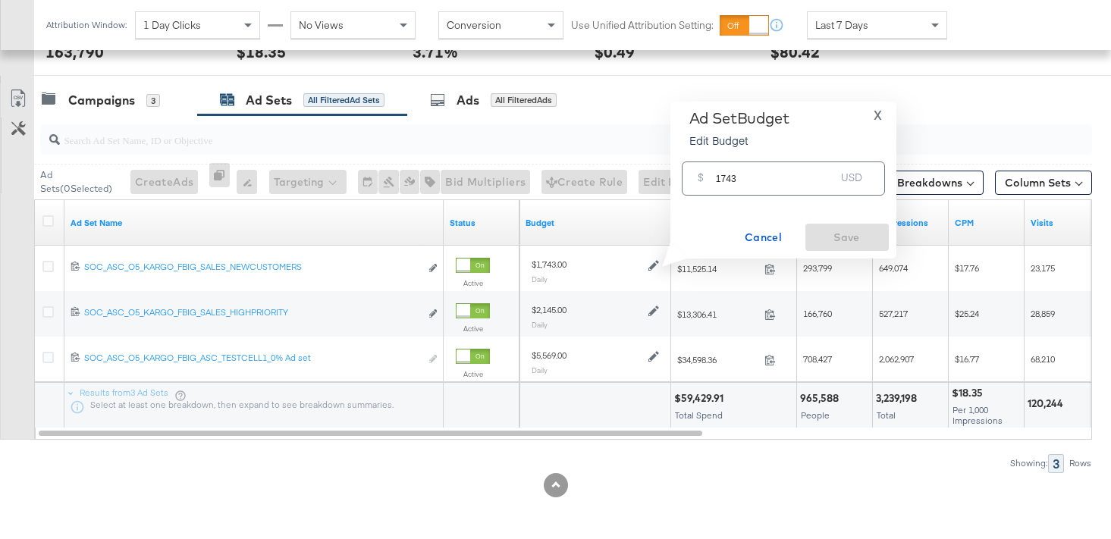
click at [731, 177] on input "1743" at bounding box center [776, 172] width 120 height 33
type input "1856"
click at [849, 247] on button "Save" at bounding box center [847, 237] width 83 height 27
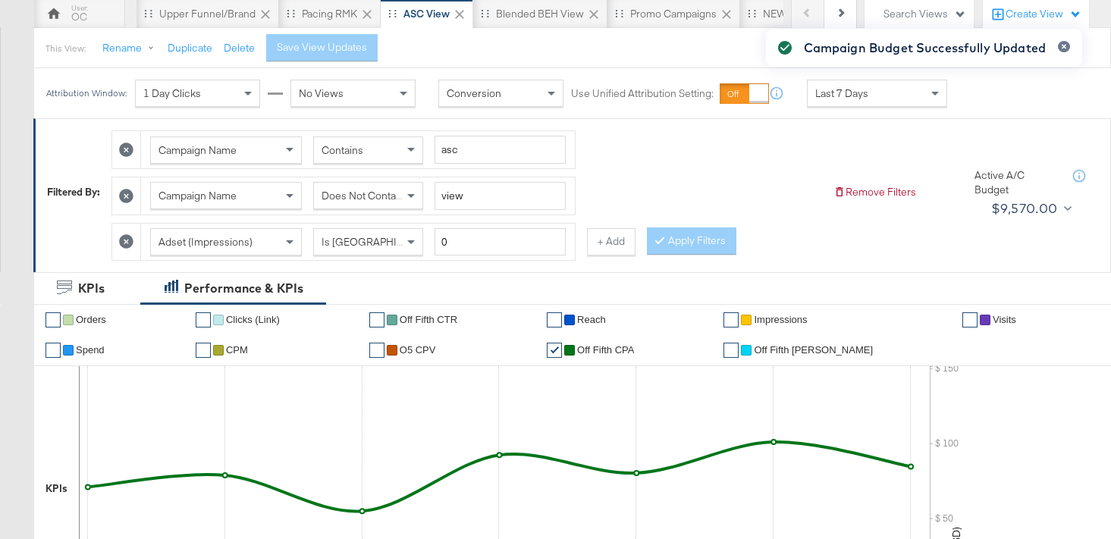
scroll to position [0, 0]
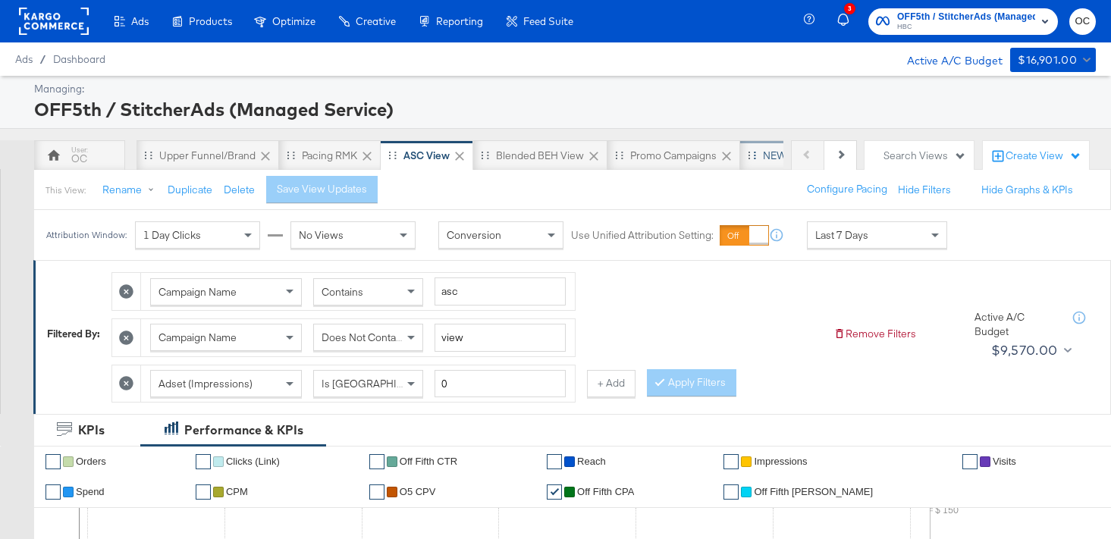
click at [760, 154] on div "NEW O5 Weekly Report" at bounding box center [818, 155] width 157 height 30
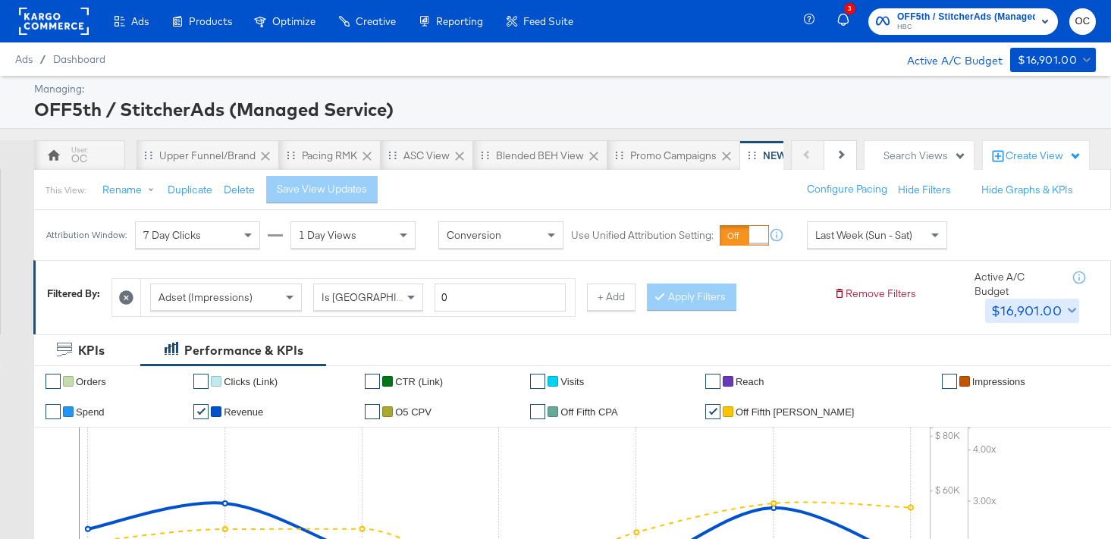
click at [1020, 317] on div "$16,901.00" at bounding box center [1026, 311] width 71 height 23
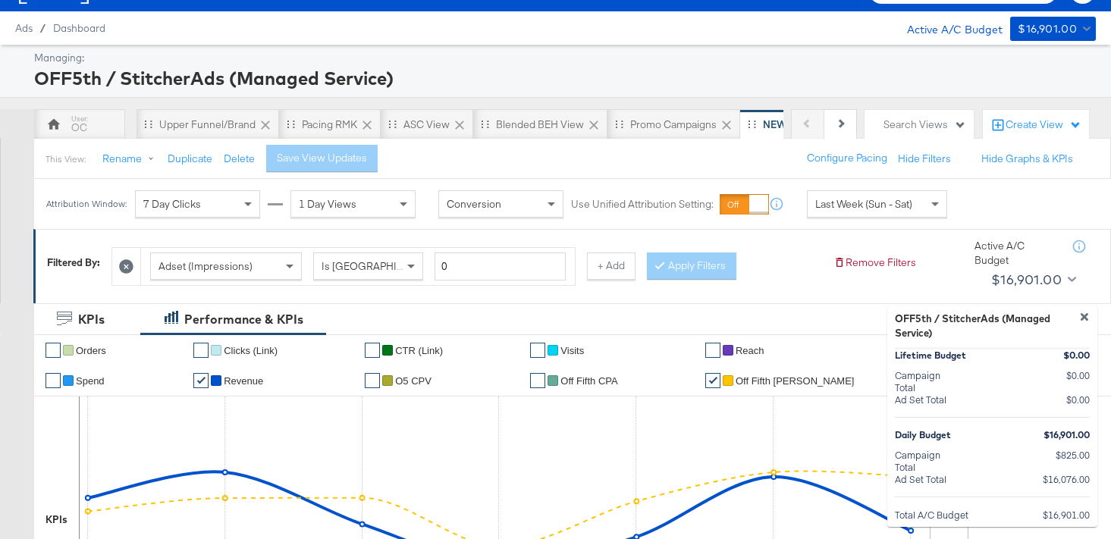
scroll to position [34, 0]
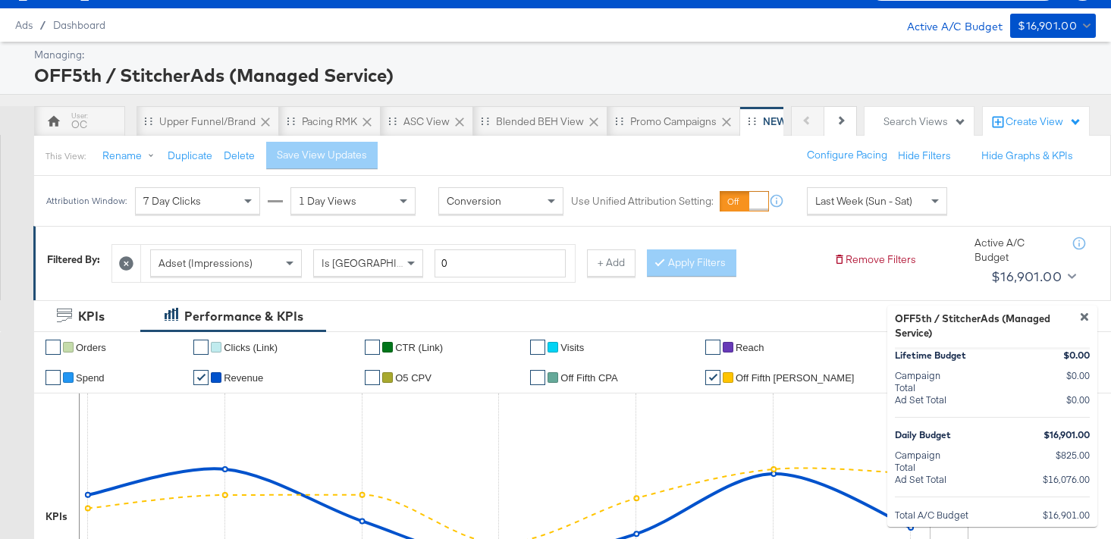
click at [411, 130] on div at bounding box center [555, 269] width 1111 height 539
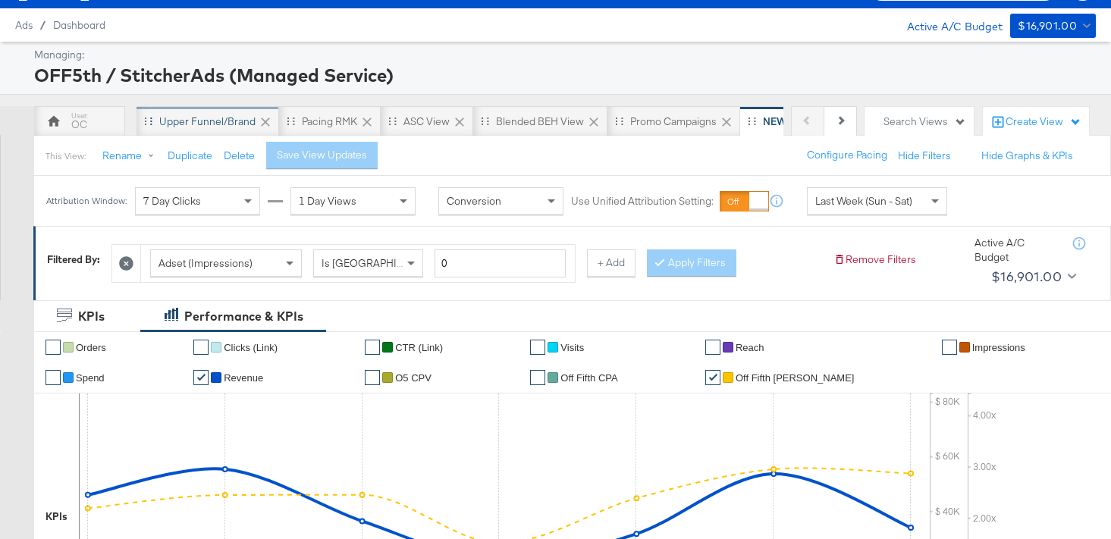
click at [169, 128] on div "Upper Funnel/Brand" at bounding box center [208, 121] width 143 height 30
